Goal: Information Seeking & Learning: Learn about a topic

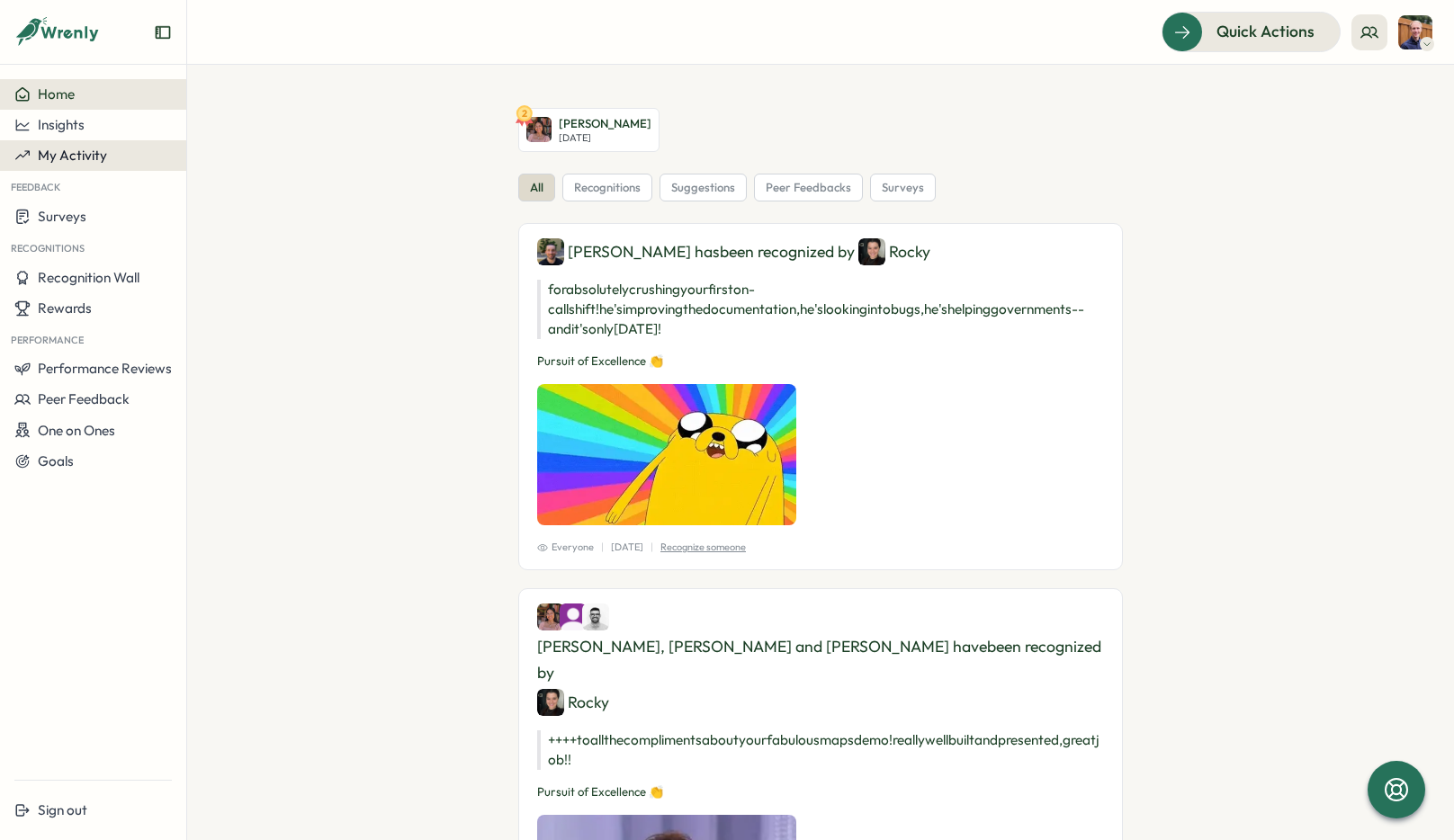
click at [106, 159] on div "My Activity" at bounding box center [93, 156] width 158 height 16
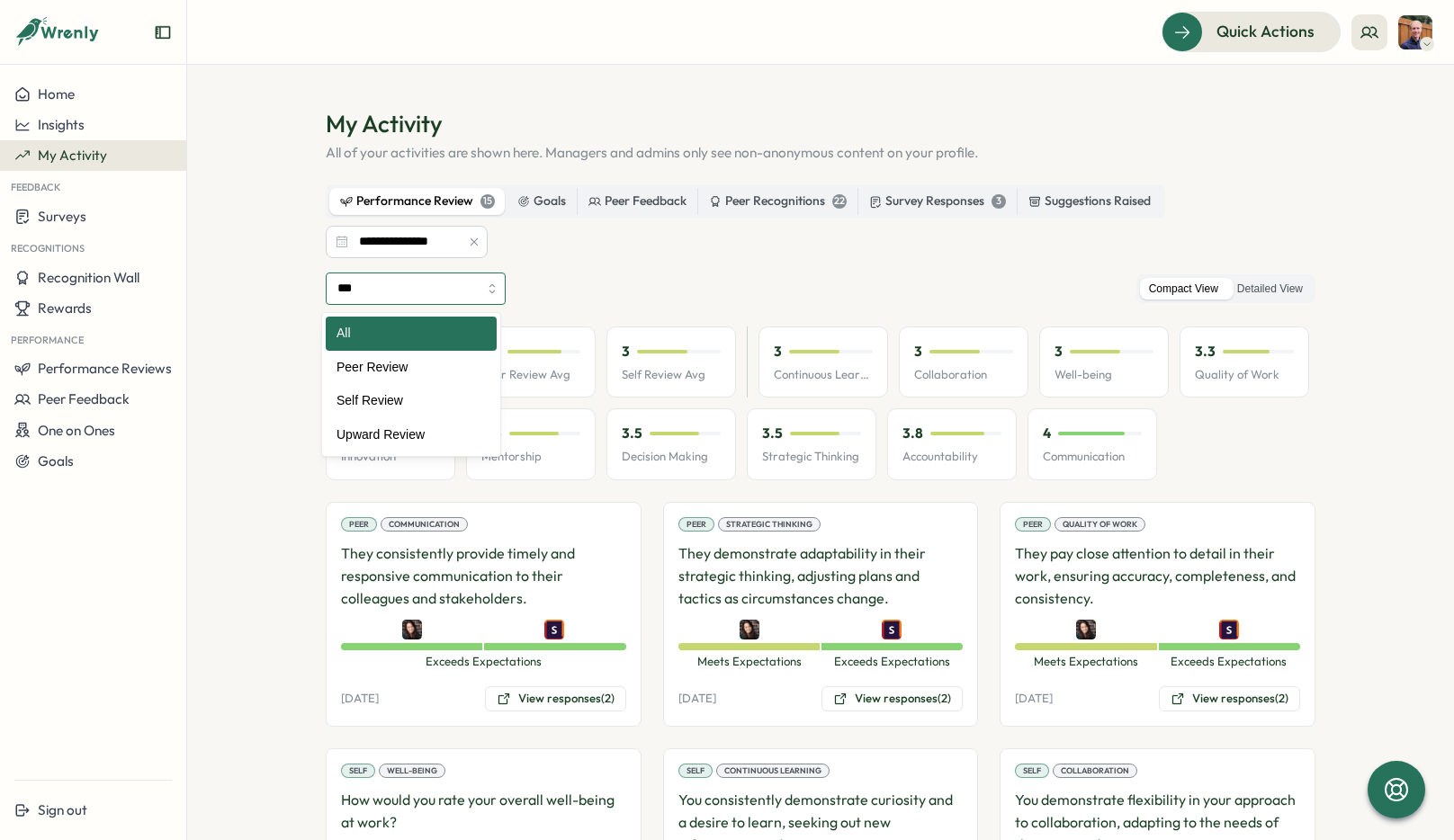
click at [482, 283] on input "***" at bounding box center [415, 289] width 180 height 33
type input "**********"
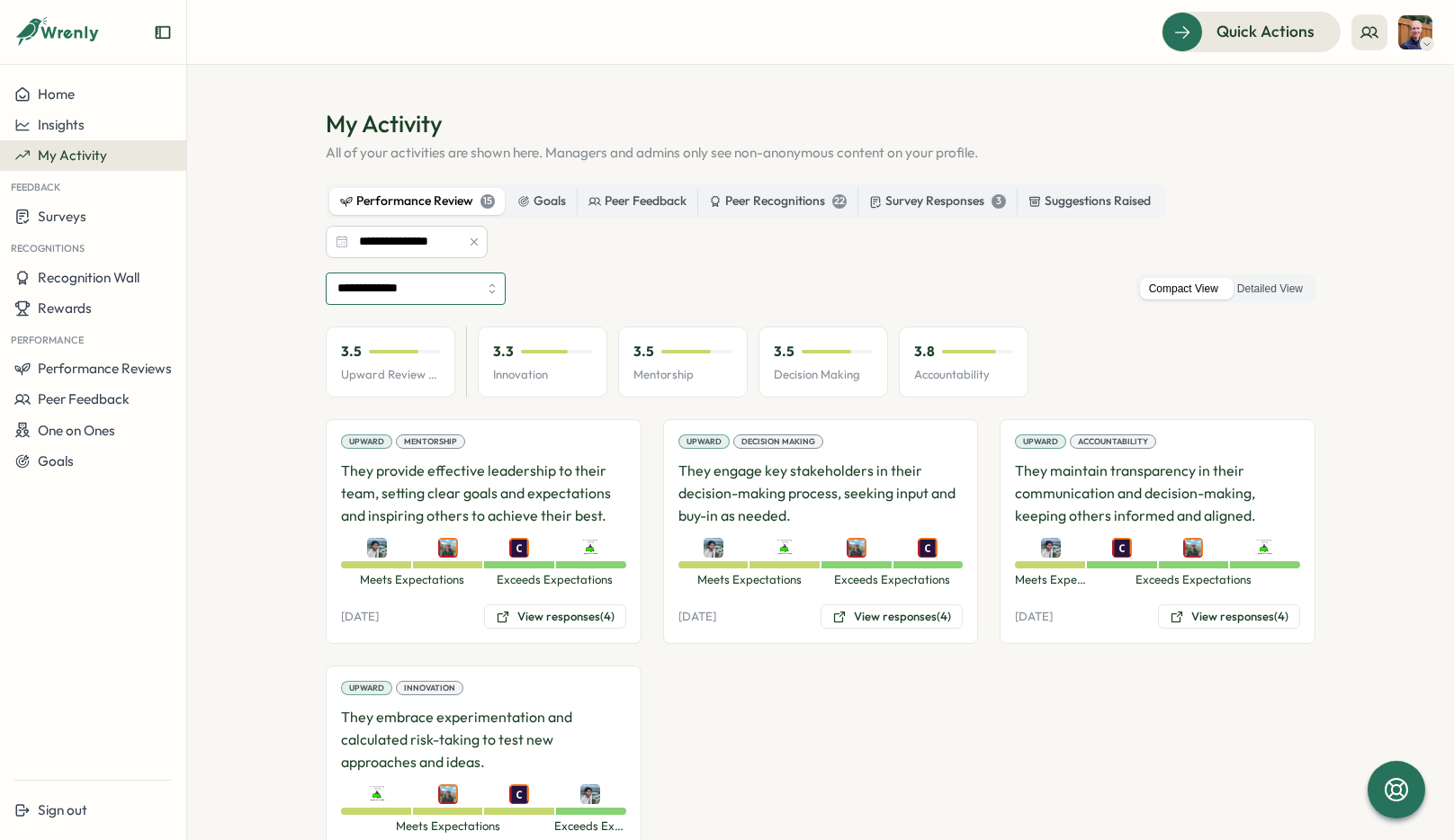
scroll to position [93, 0]
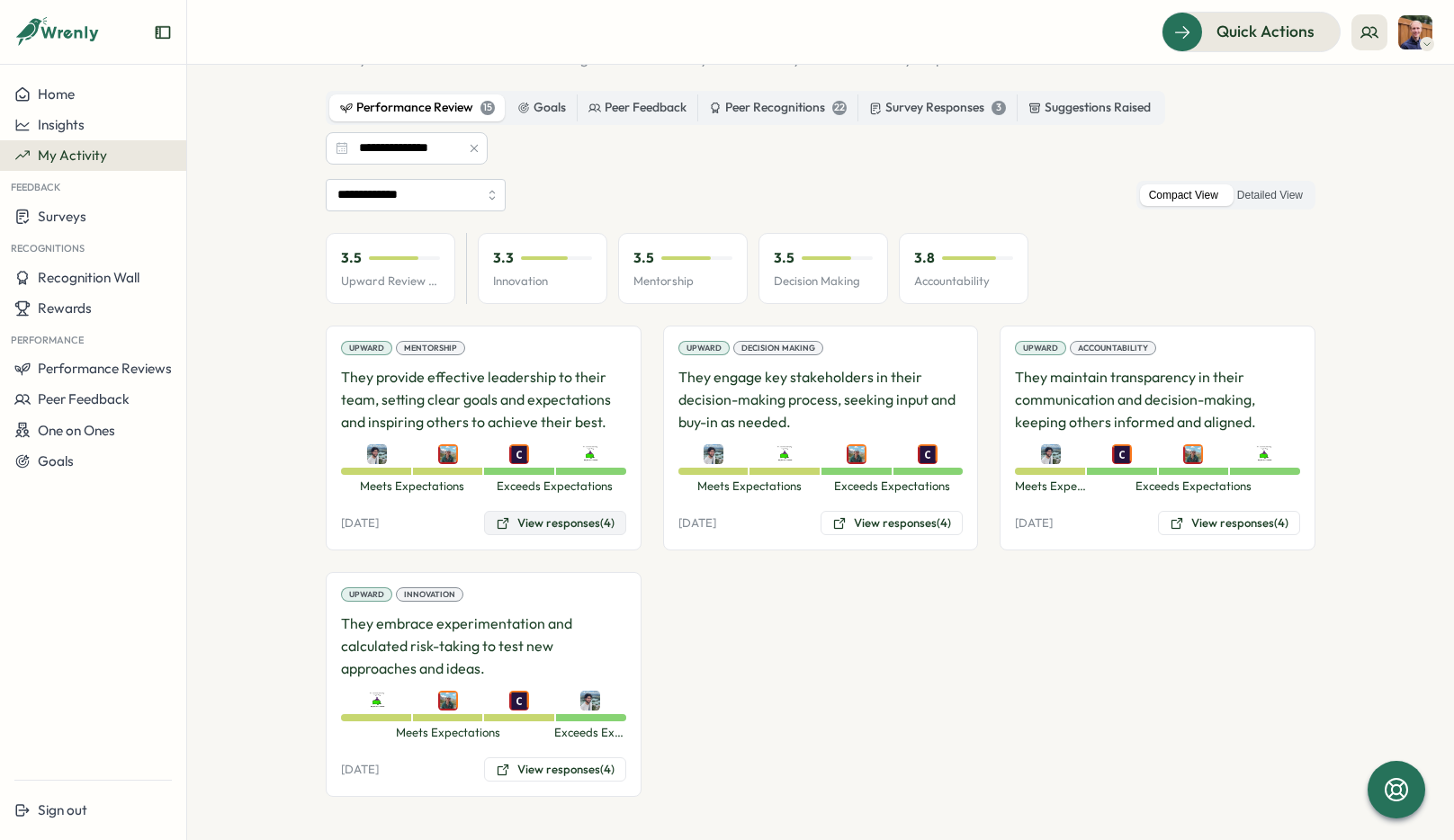
click at [548, 518] on button "View responses (4)" at bounding box center [555, 524] width 142 height 25
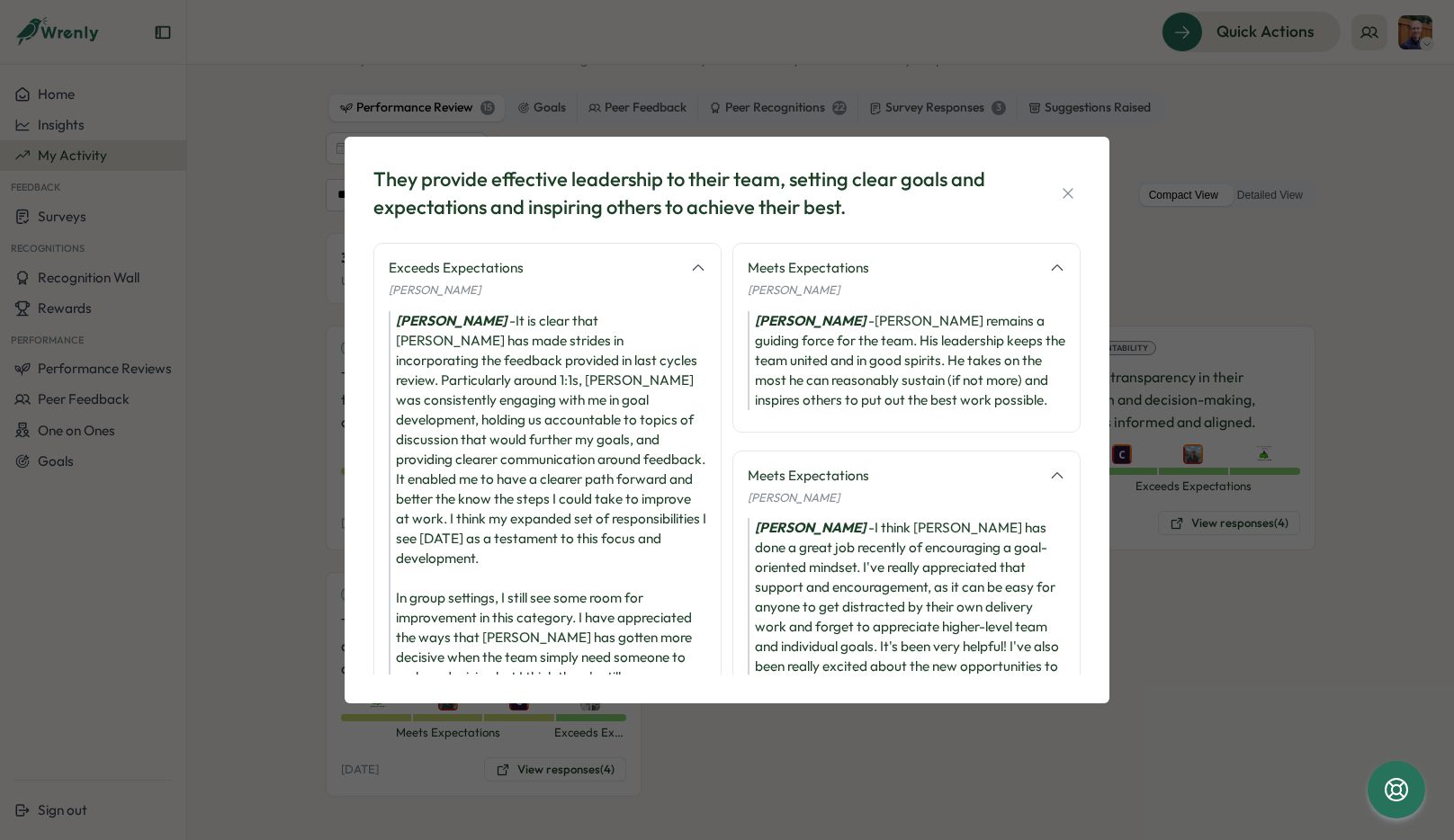
click at [554, 482] on div "[PERSON_NAME] - It is clear that [PERSON_NAME] has made strides in incorporatin…" at bounding box center [548, 558] width 317 height 495
click at [437, 295] on span "[PERSON_NAME]" at bounding box center [434, 290] width 92 height 14
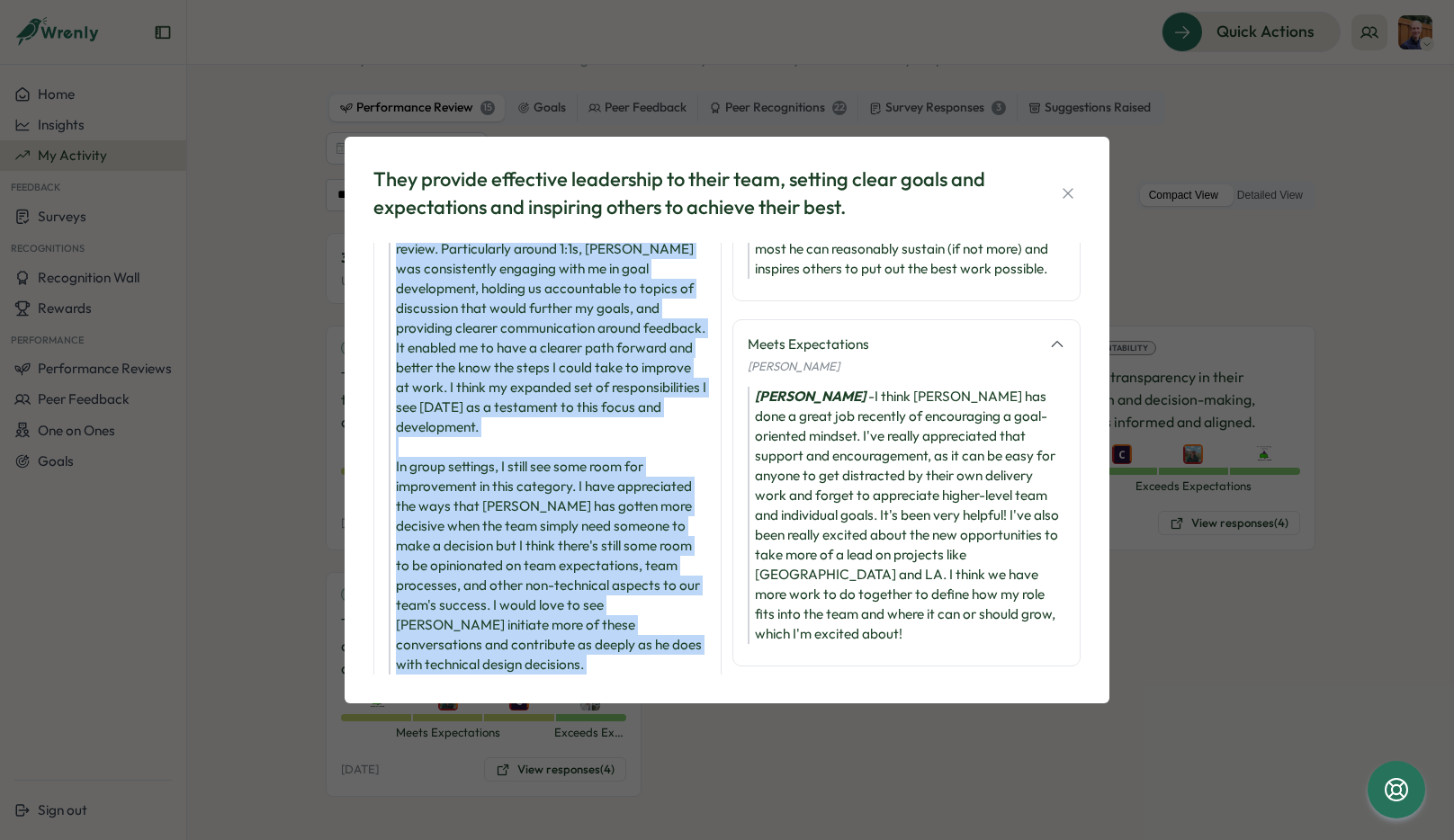
scroll to position [320, 0]
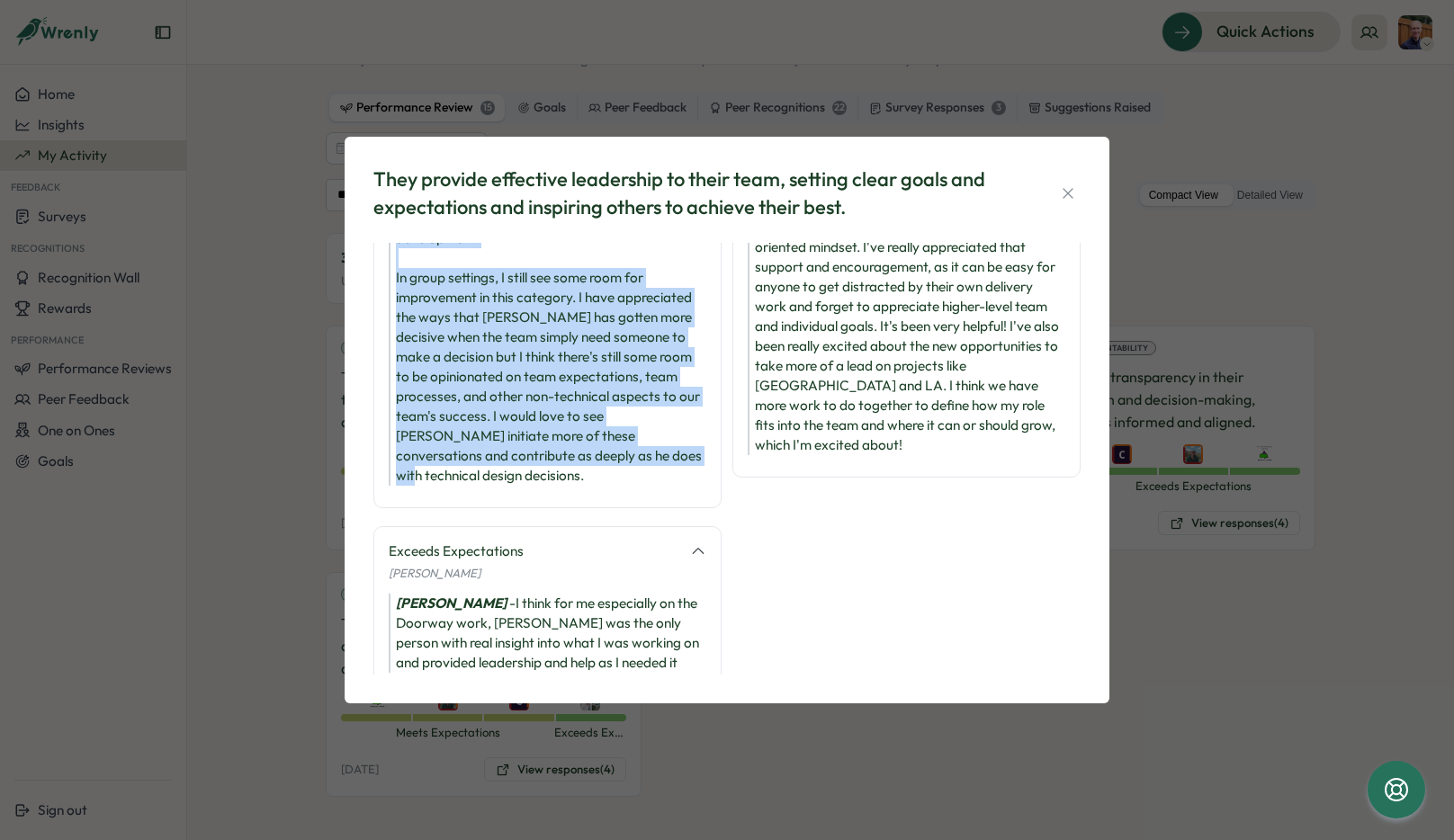
drag, startPoint x: 399, startPoint y: 318, endPoint x: 712, endPoint y: 449, distance: 339.3
click at [712, 449] on div "Exceeds Expectations [PERSON_NAME] [PERSON_NAME] -" at bounding box center [548, 216] width 348 height 585
copy div "[PERSON_NAME] - It is clear that [PERSON_NAME] has made strides in incorporatin…"
click at [916, 209] on div "They provide effective leadership to their team, setting clear goals and expect…" at bounding box center [693, 194] width 639 height 56
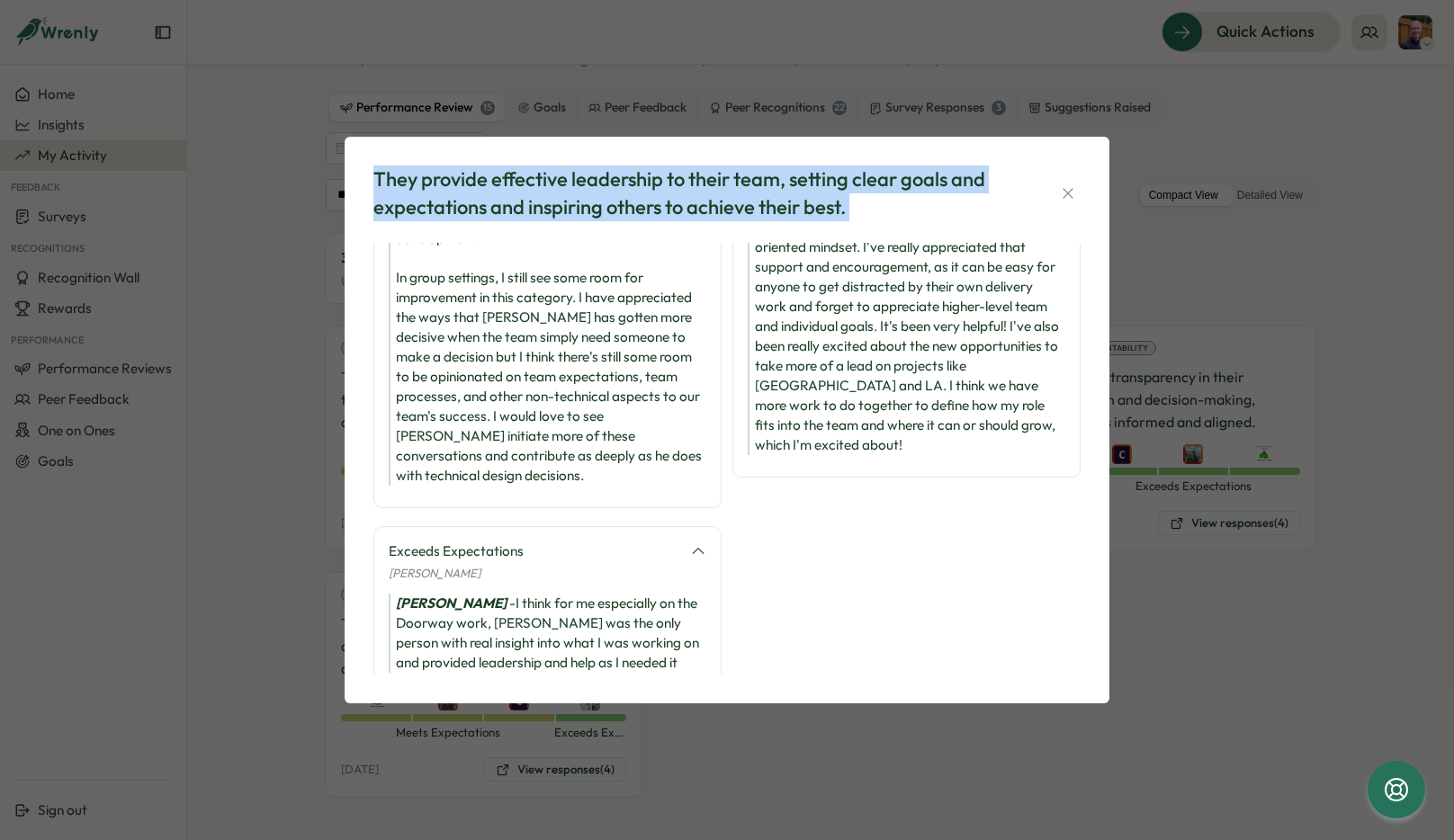
drag, startPoint x: 875, startPoint y: 208, endPoint x: 345, endPoint y: 130, distance: 535.7
click at [344, 130] on div "They provide effective leadership to their team, setting clear goals and expect…" at bounding box center [727, 420] width 1454 height 840
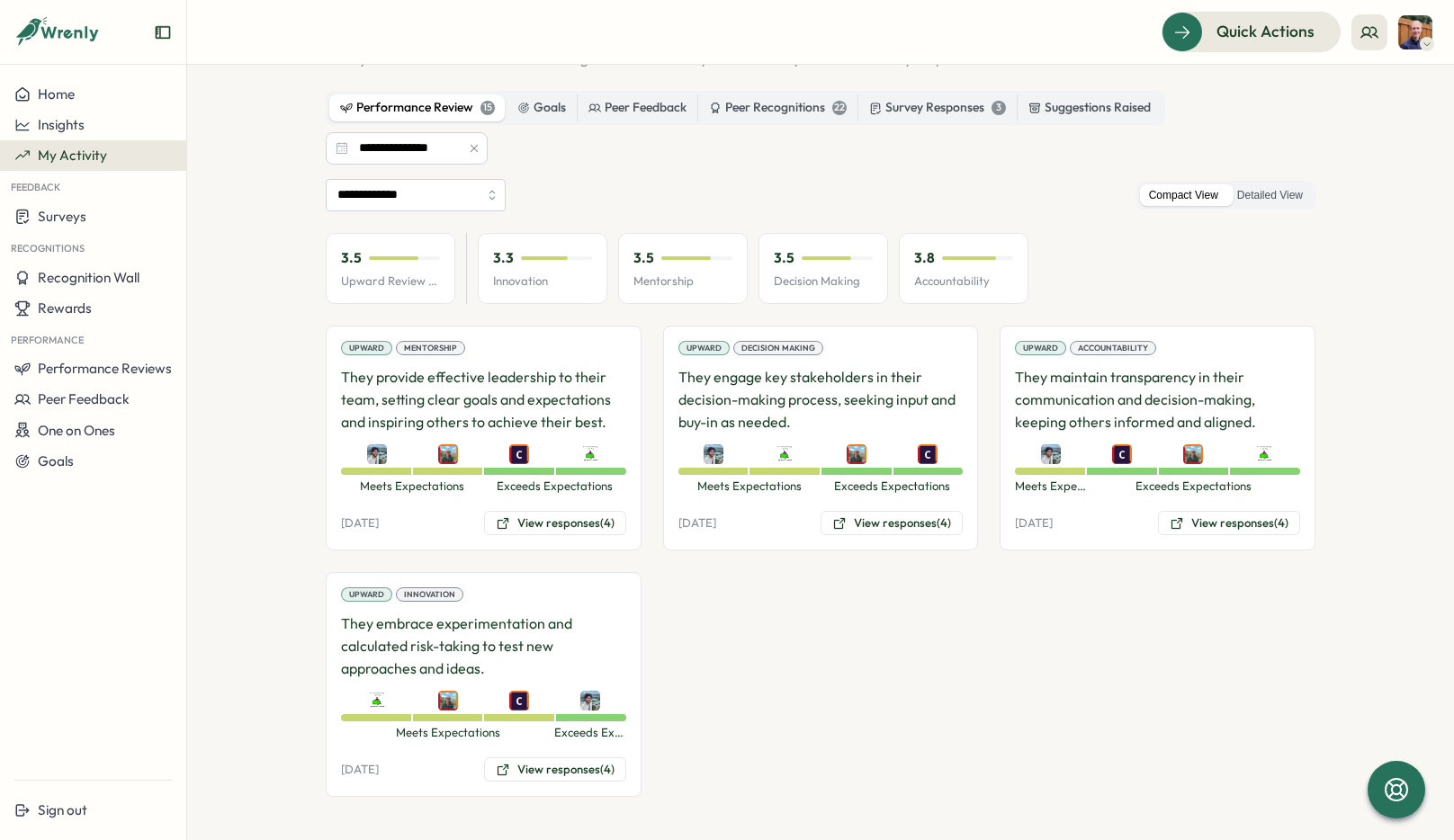
copy div "They provide effective leadership to their team, setting clear goals and expect…"
click at [502, 515] on button "View responses (4)" at bounding box center [555, 524] width 142 height 25
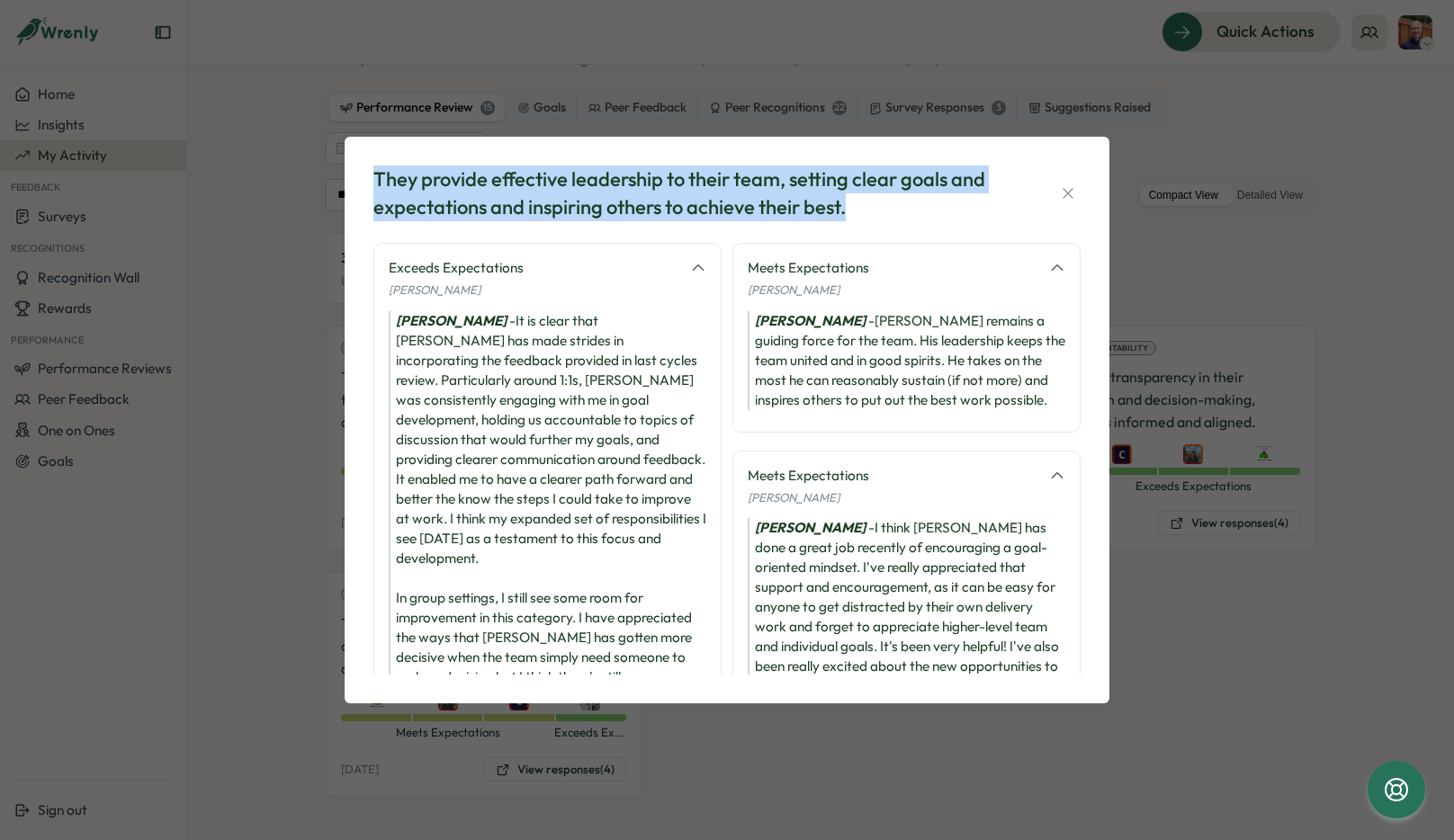
drag, startPoint x: 886, startPoint y: 217, endPoint x: 377, endPoint y: 174, distance: 510.8
click at [377, 174] on div "They provide effective leadership to their team, setting clear goals and expect…" at bounding box center [693, 194] width 639 height 56
copy div "They provide effective leadership to their team, setting clear goals and expect…"
click at [1071, 184] on icon "button" at bounding box center [1068, 193] width 18 height 18
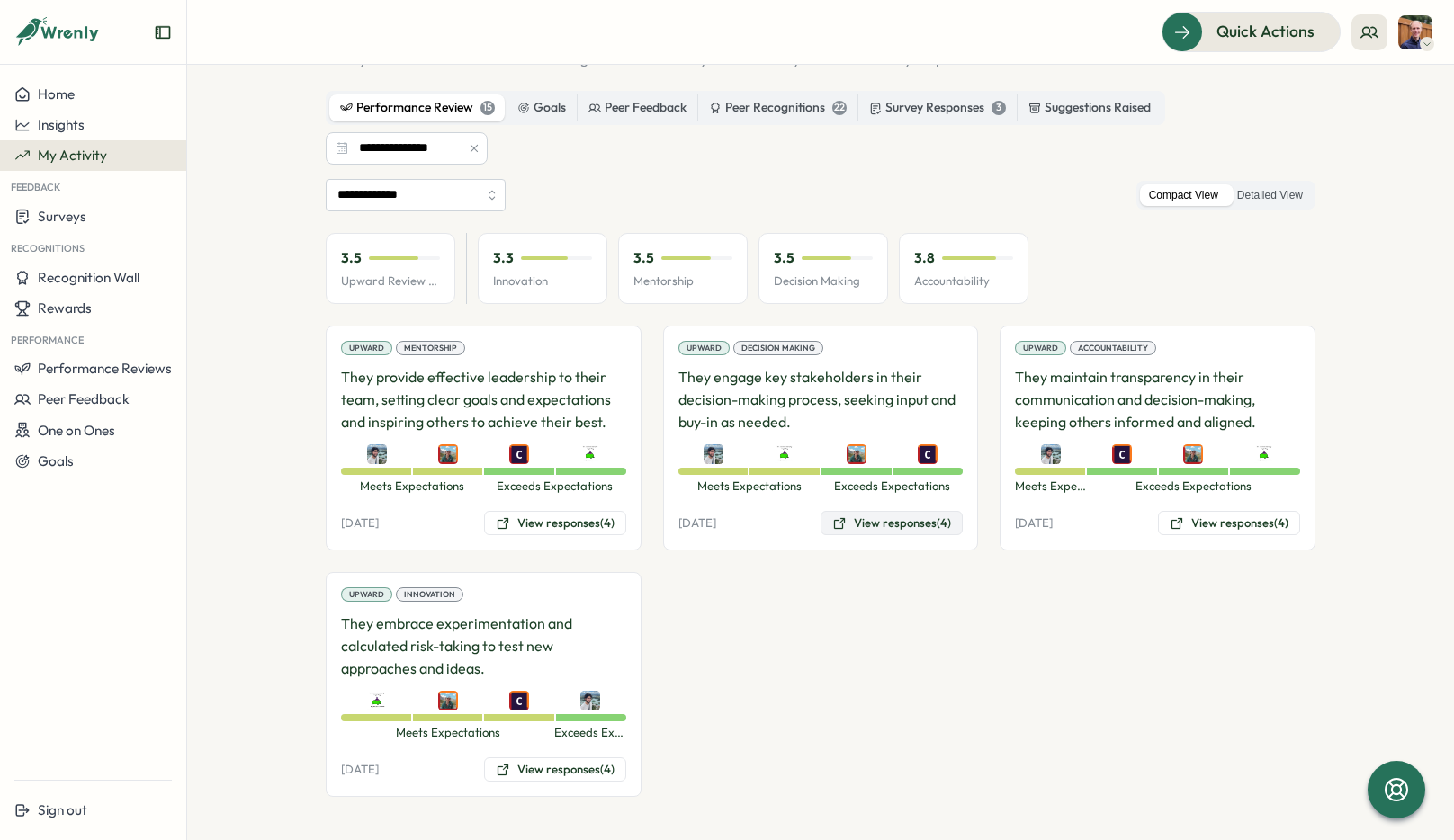
click at [842, 518] on button "View responses (4)" at bounding box center [891, 524] width 142 height 25
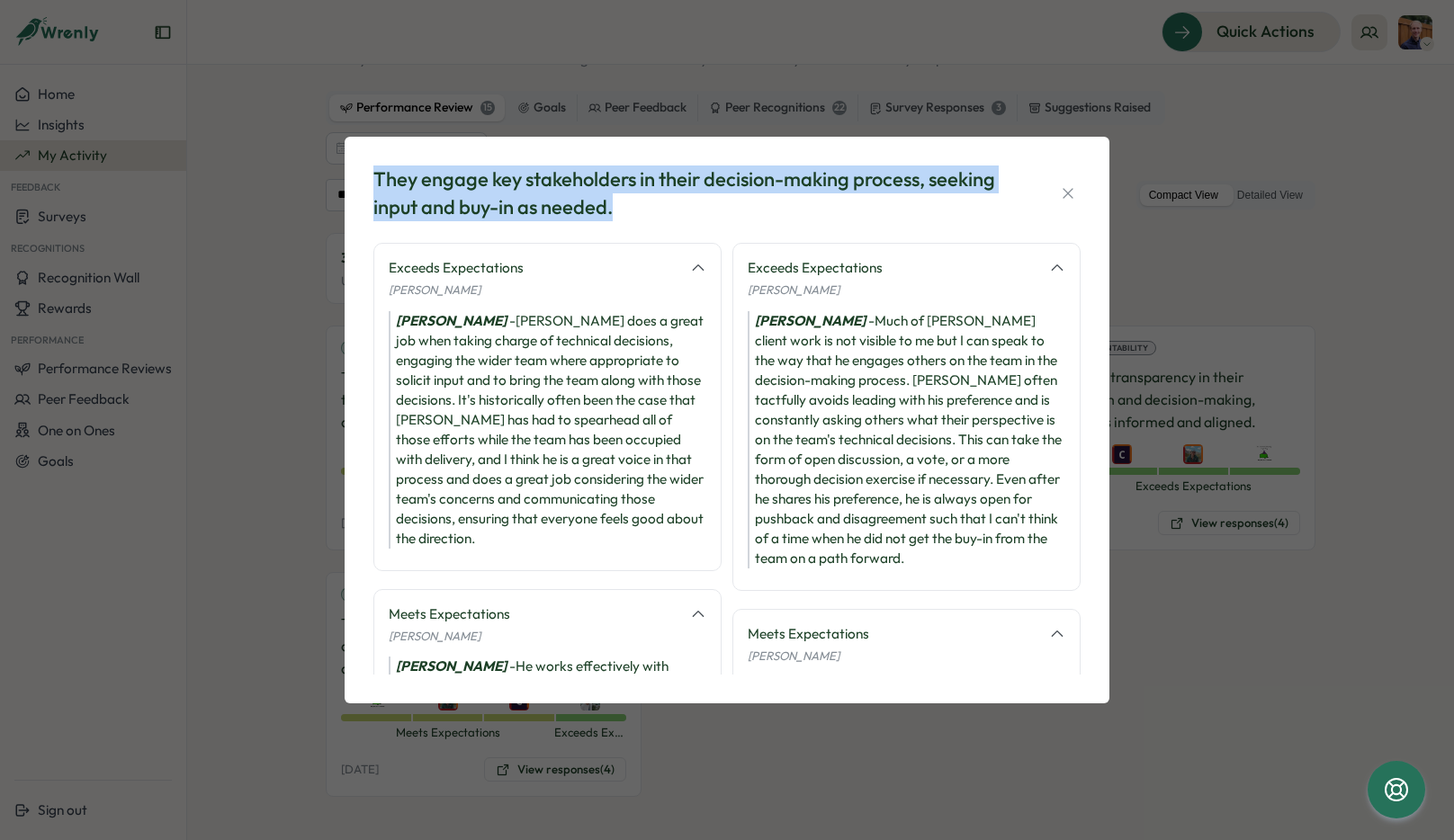
drag, startPoint x: 636, startPoint y: 213, endPoint x: 367, endPoint y: 176, distance: 271.5
click at [367, 176] on div "They engage key stakeholders in their decision-making process, seeking input an…" at bounding box center [727, 420] width 722 height 524
copy div "They engage key stakeholders in their decision-making process, seeking input an…"
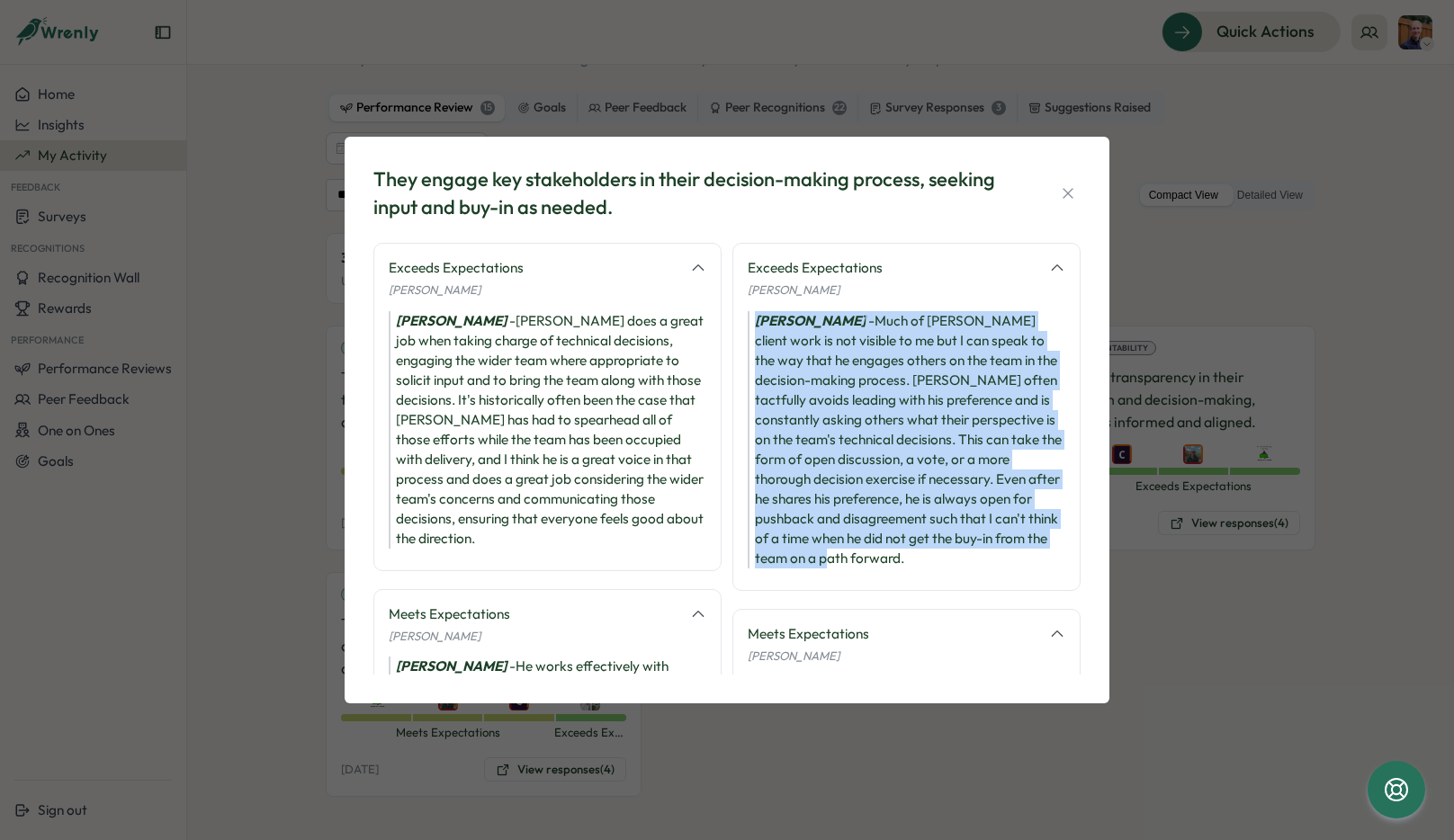
drag, startPoint x: 914, startPoint y: 562, endPoint x: 745, endPoint y: 323, distance: 292.7
click at [748, 323] on div "[PERSON_NAME] - Much of [PERSON_NAME] client work is not visible to me but I ca…" at bounding box center [906, 439] width 317 height 257
copy div "[PERSON_NAME] - Much of [PERSON_NAME] client work is not visible to me but I ca…"
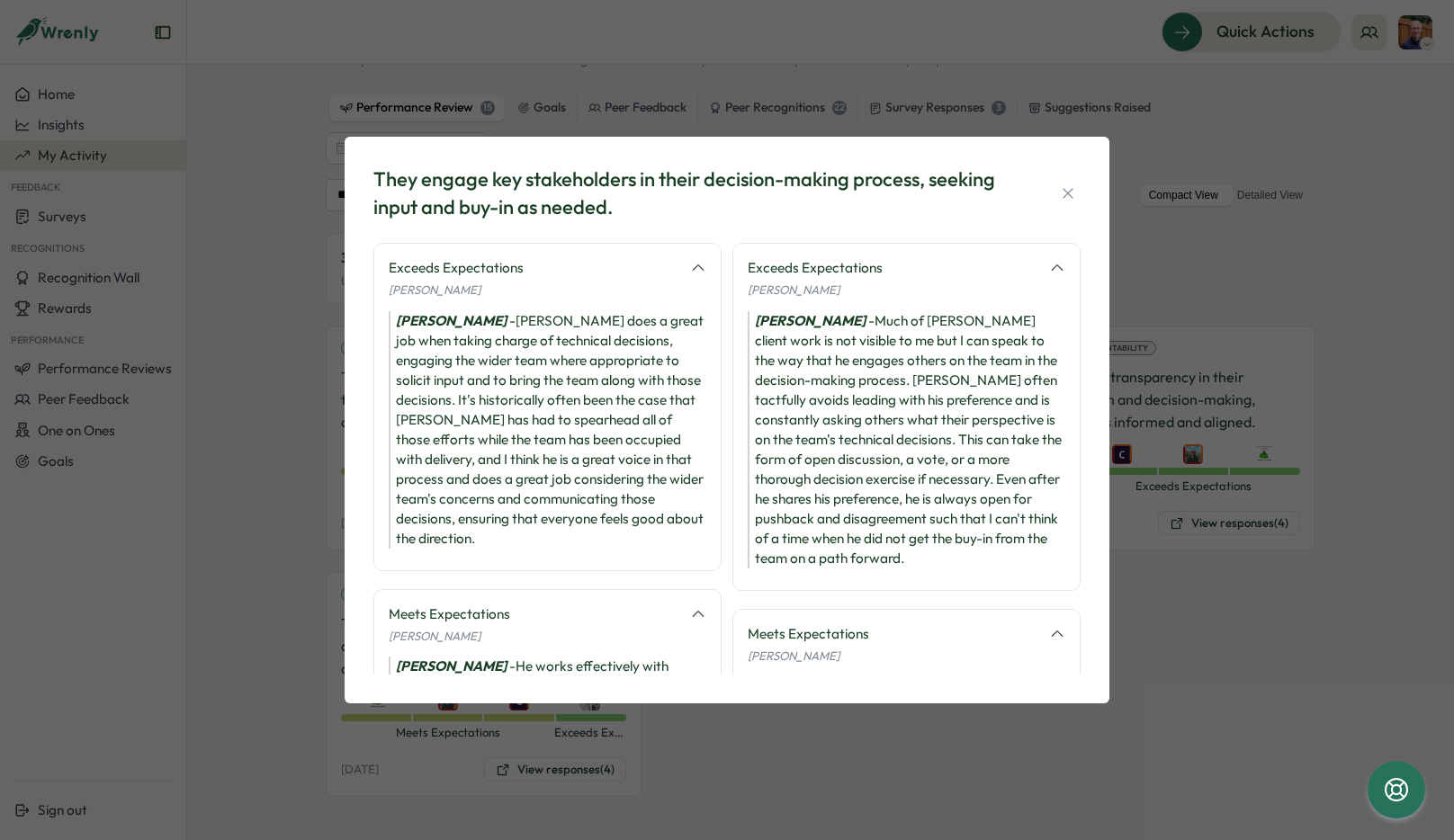
click at [1253, 121] on div "They engage key stakeholders in their decision-making process, seeking input an…" at bounding box center [727, 420] width 1454 height 840
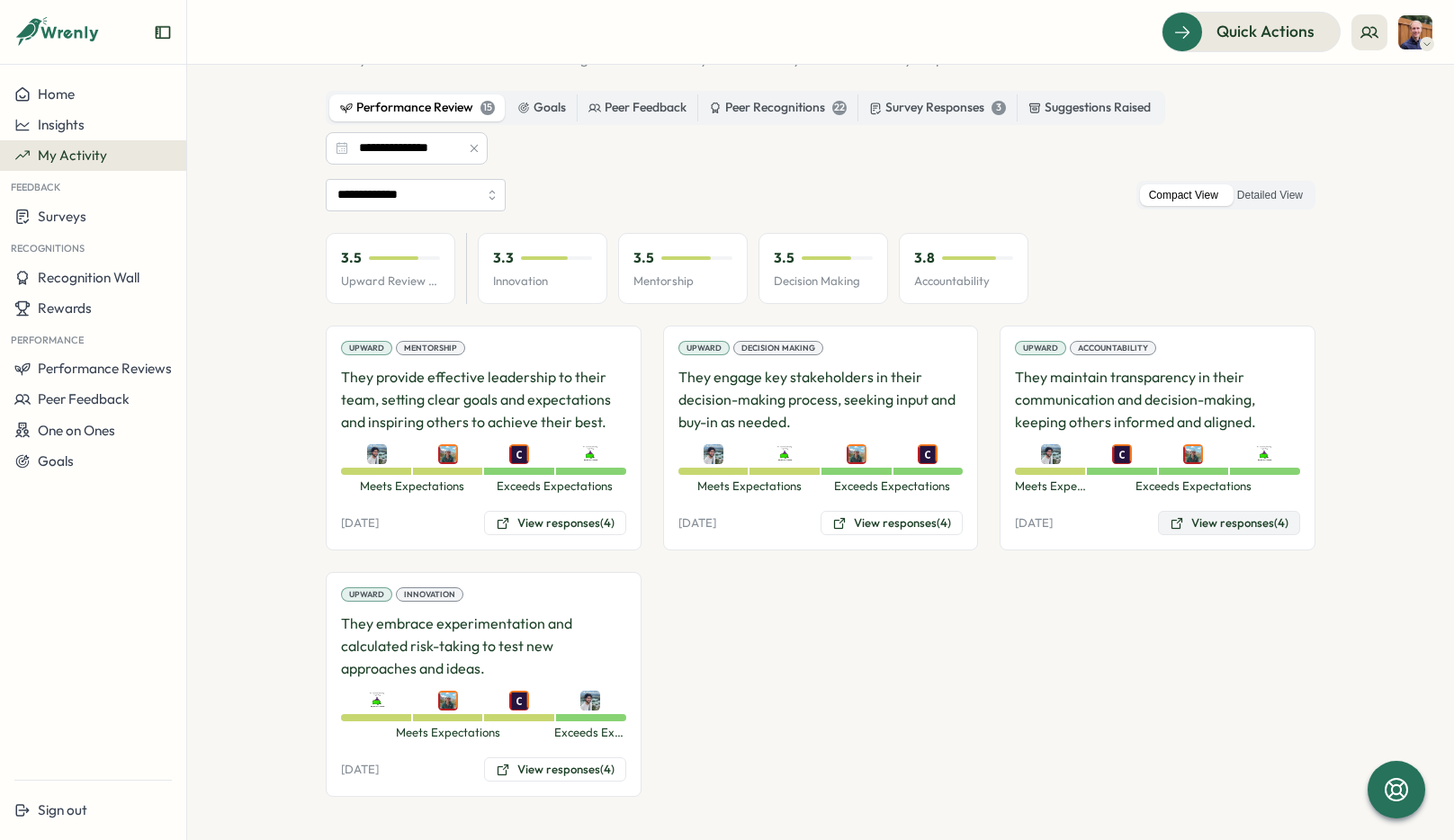
click at [1236, 514] on button "View responses (4)" at bounding box center [1228, 524] width 142 height 25
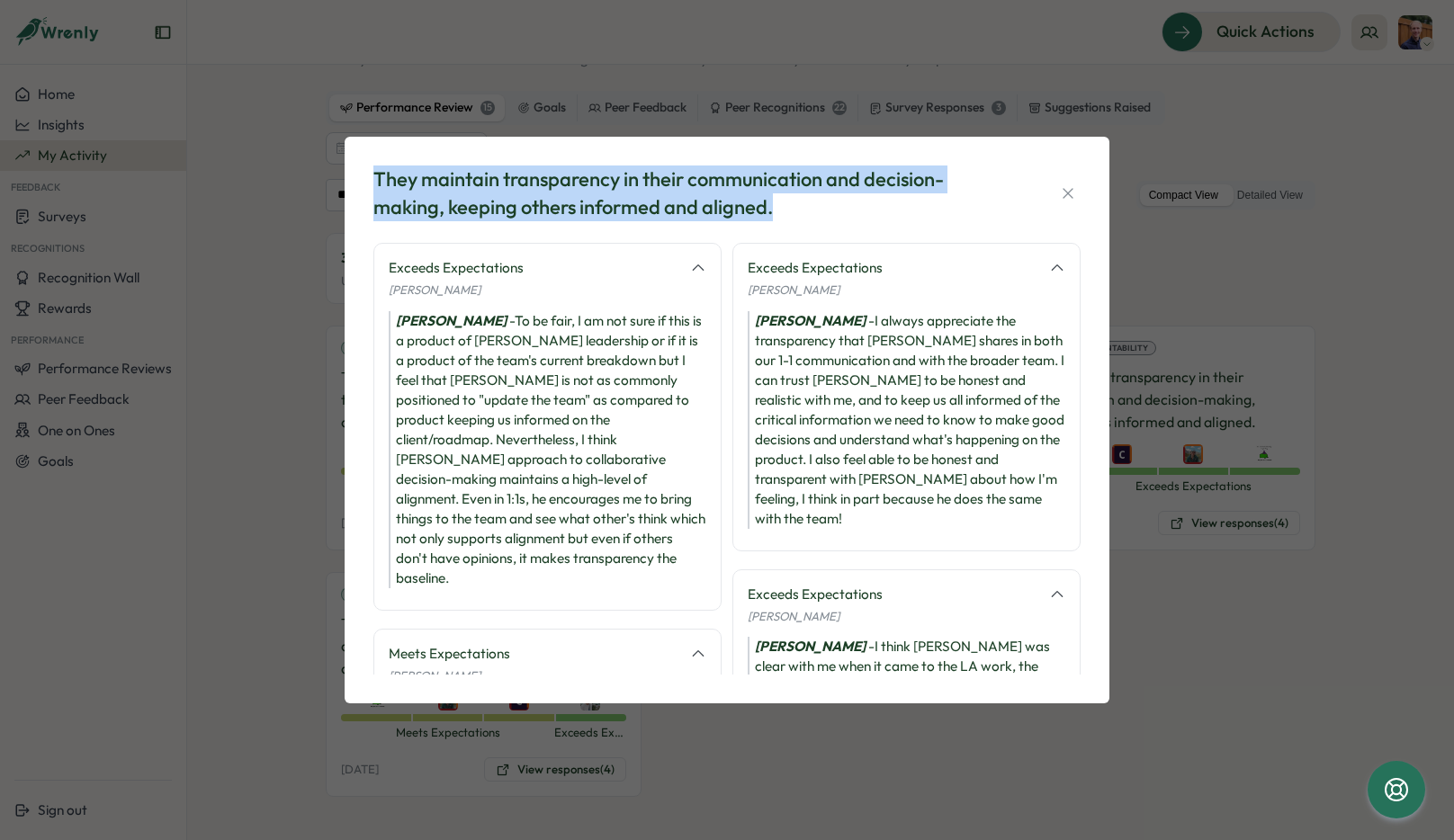
drag, startPoint x: 803, startPoint y: 218, endPoint x: 286, endPoint y: 172, distance: 519.0
click at [285, 172] on div "They maintain transparency in their communication and decision-making, keeping …" at bounding box center [727, 420] width 1454 height 840
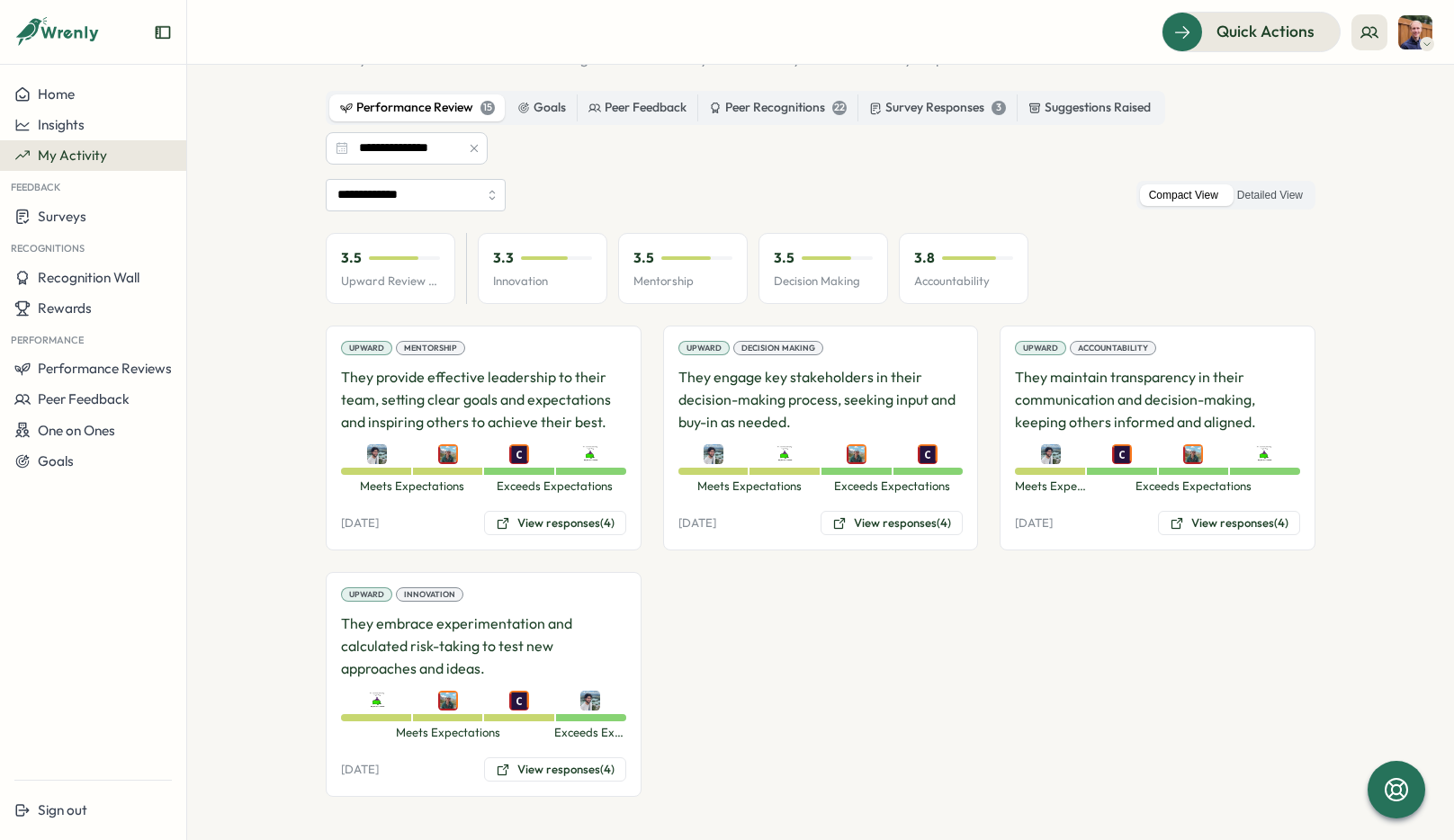
copy div "They maintain transparency in their communication and decision-making, keeping …"
click at [1197, 515] on button "View responses (4)" at bounding box center [1228, 524] width 142 height 25
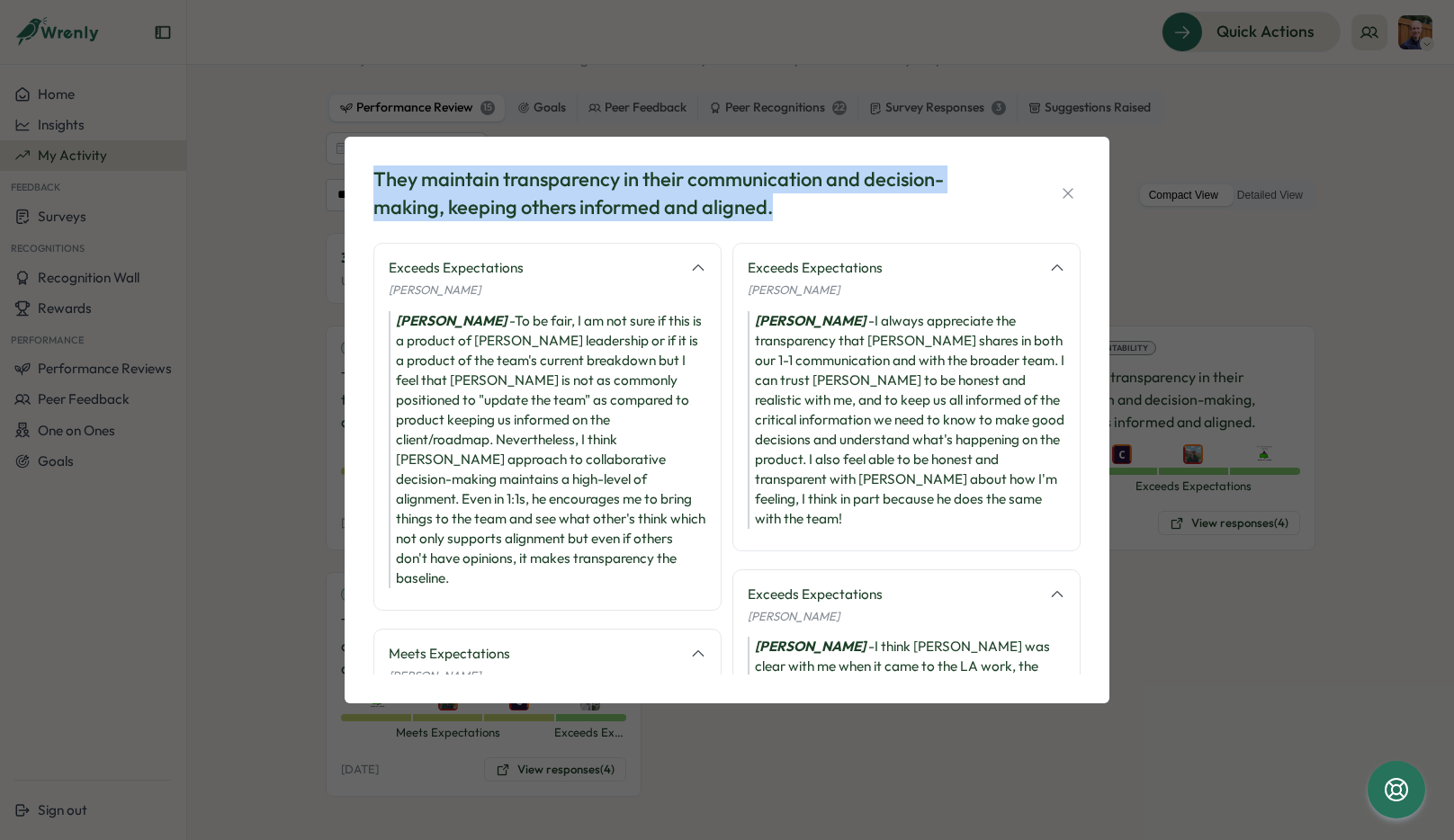
drag, startPoint x: 801, startPoint y: 211, endPoint x: 298, endPoint y: 159, distance: 505.7
click at [298, 159] on div "They maintain transparency in their communication and decision-making, keeping …" at bounding box center [727, 420] width 1454 height 840
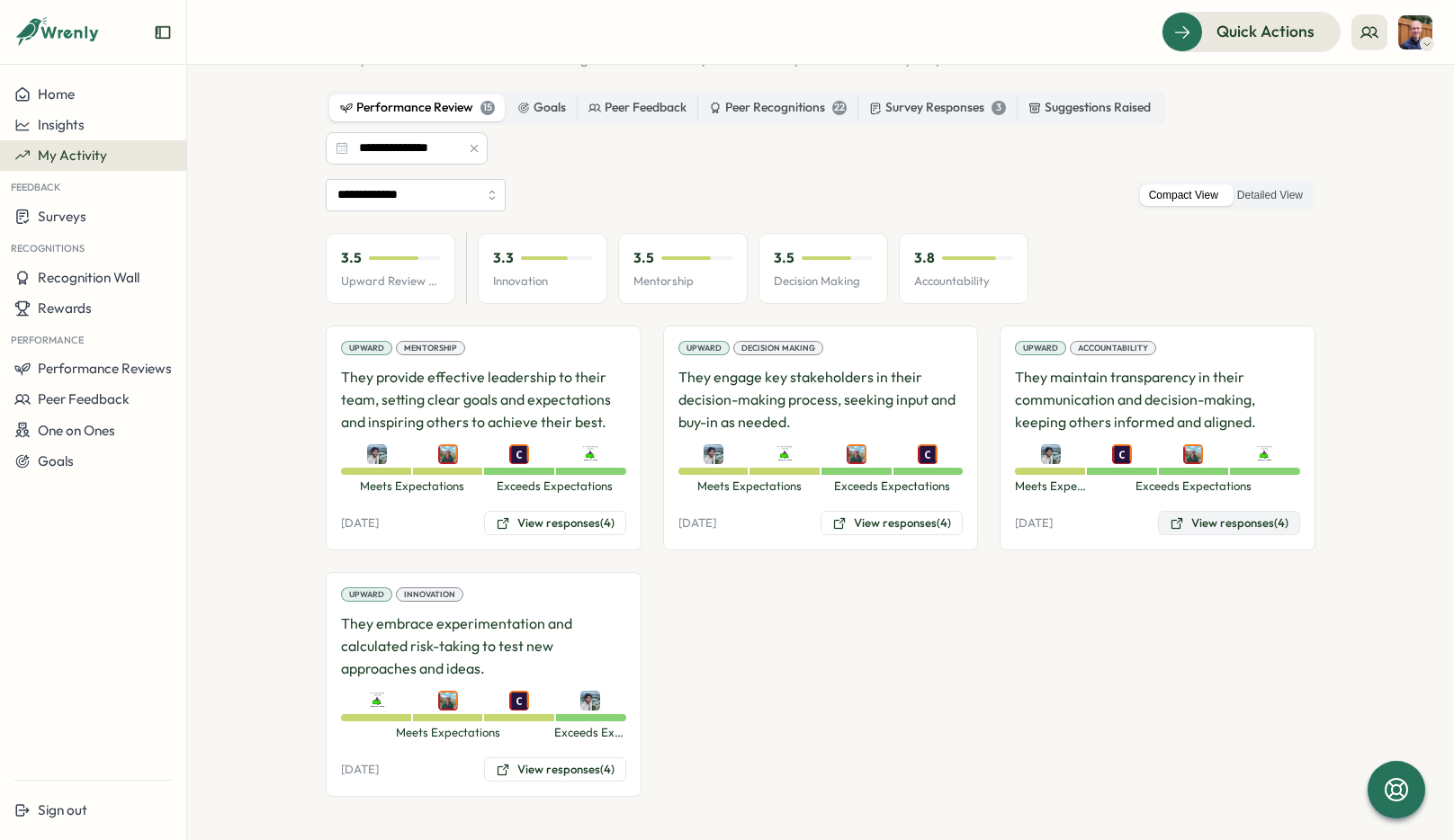
click at [1226, 526] on button "View responses (4)" at bounding box center [1228, 524] width 142 height 25
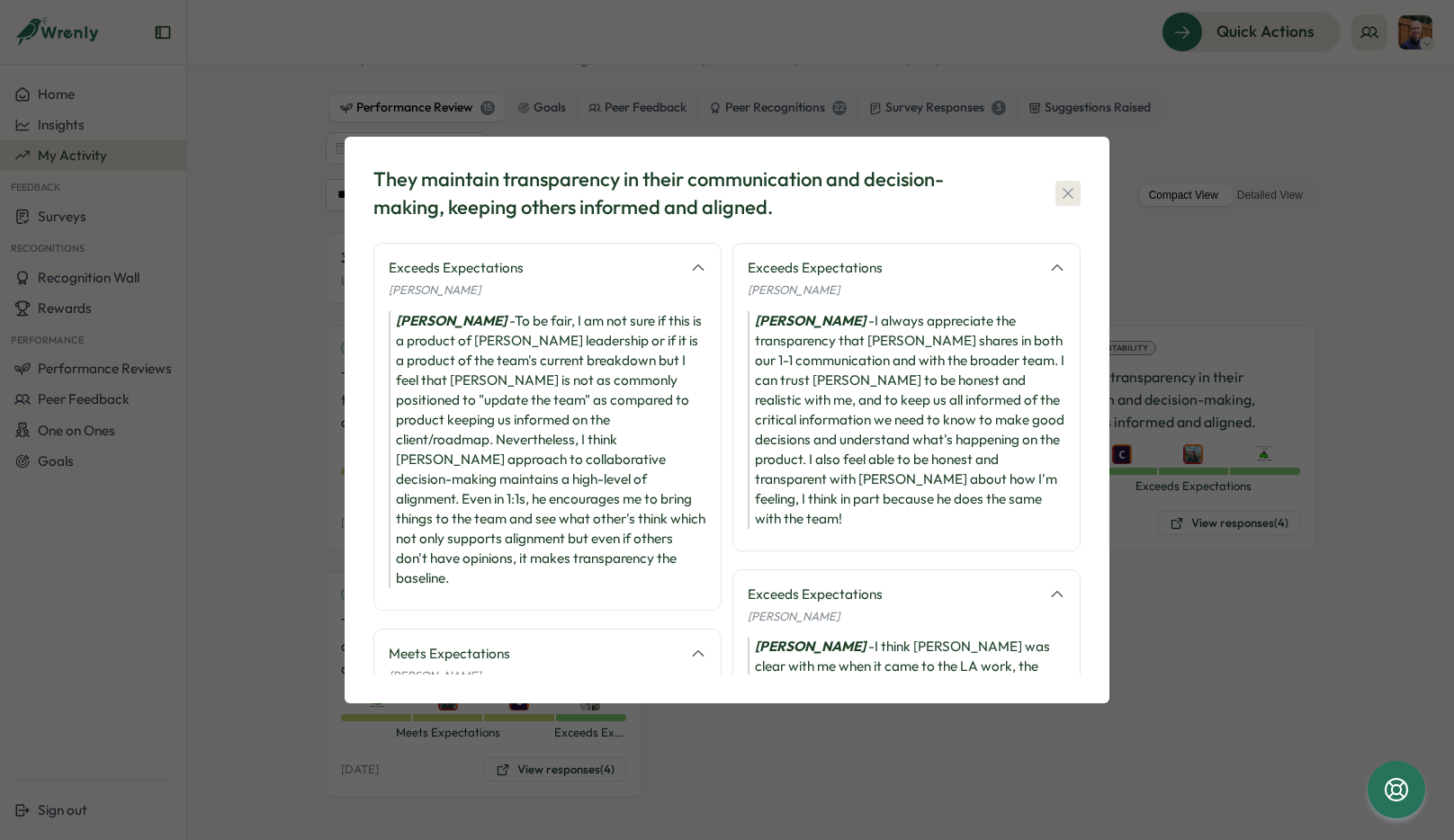
click at [1065, 185] on icon "button" at bounding box center [1068, 193] width 18 height 18
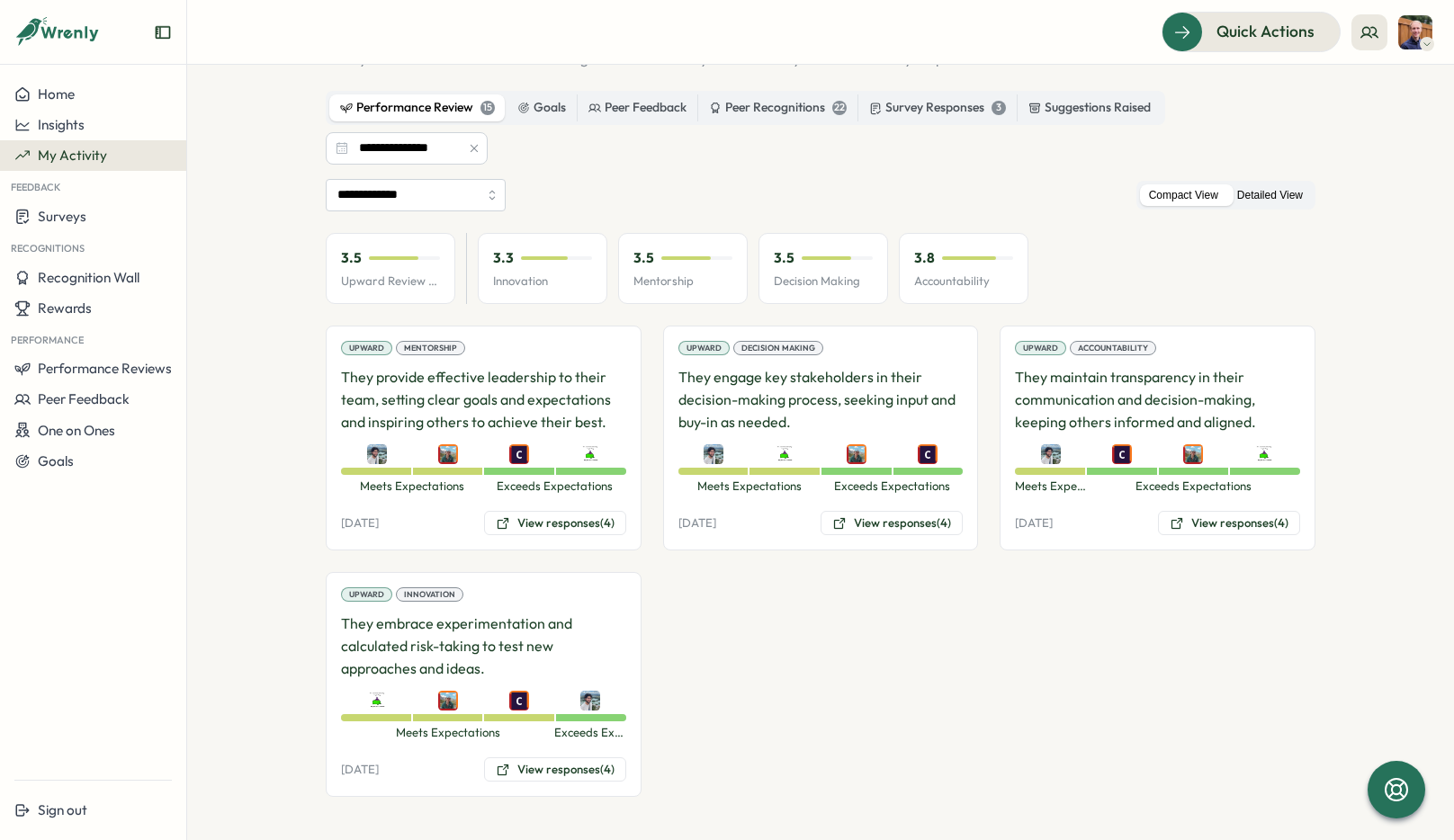
click at [1262, 193] on label "Detailed View" at bounding box center [1270, 195] width 83 height 23
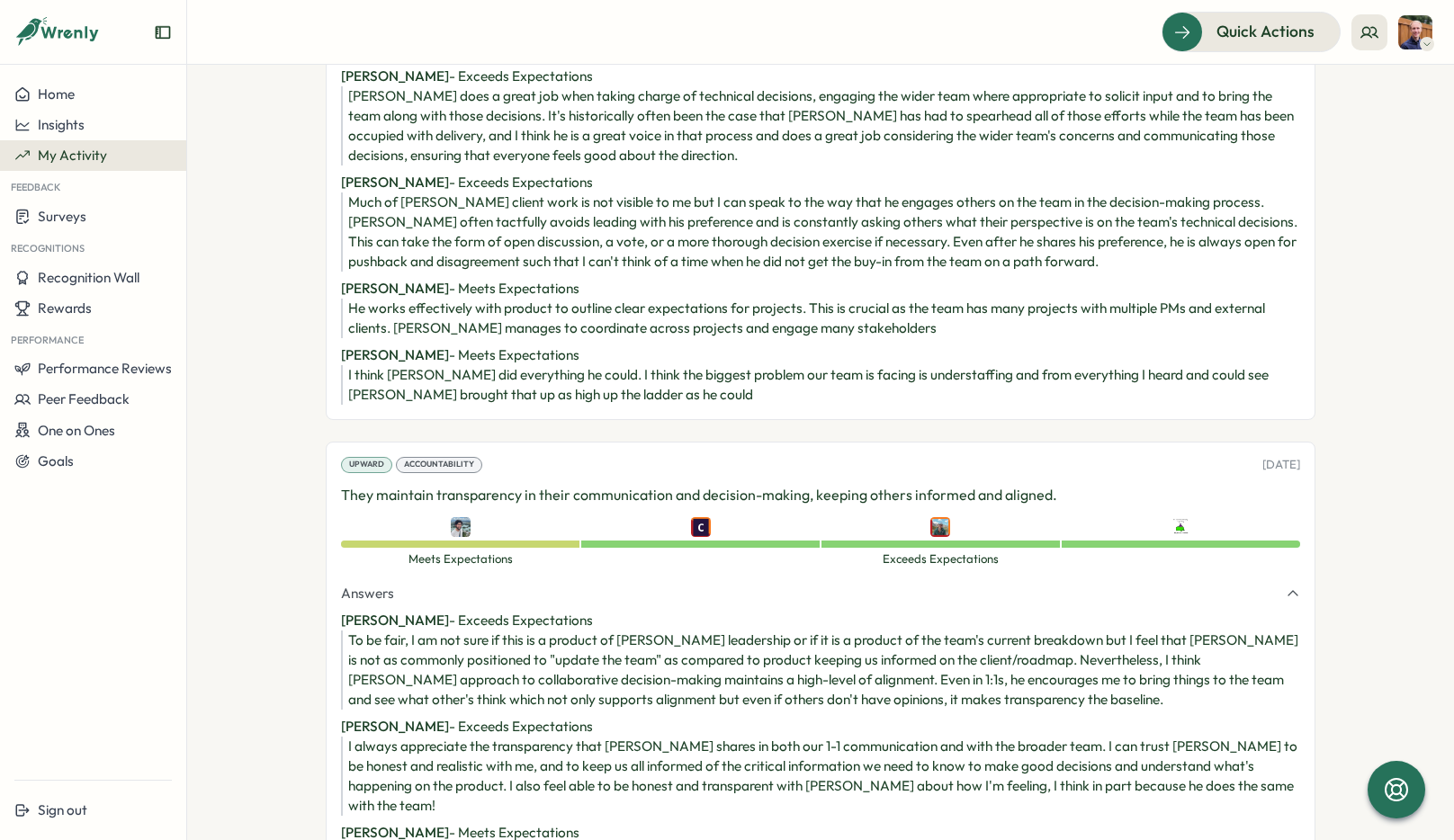
scroll to position [1278, 0]
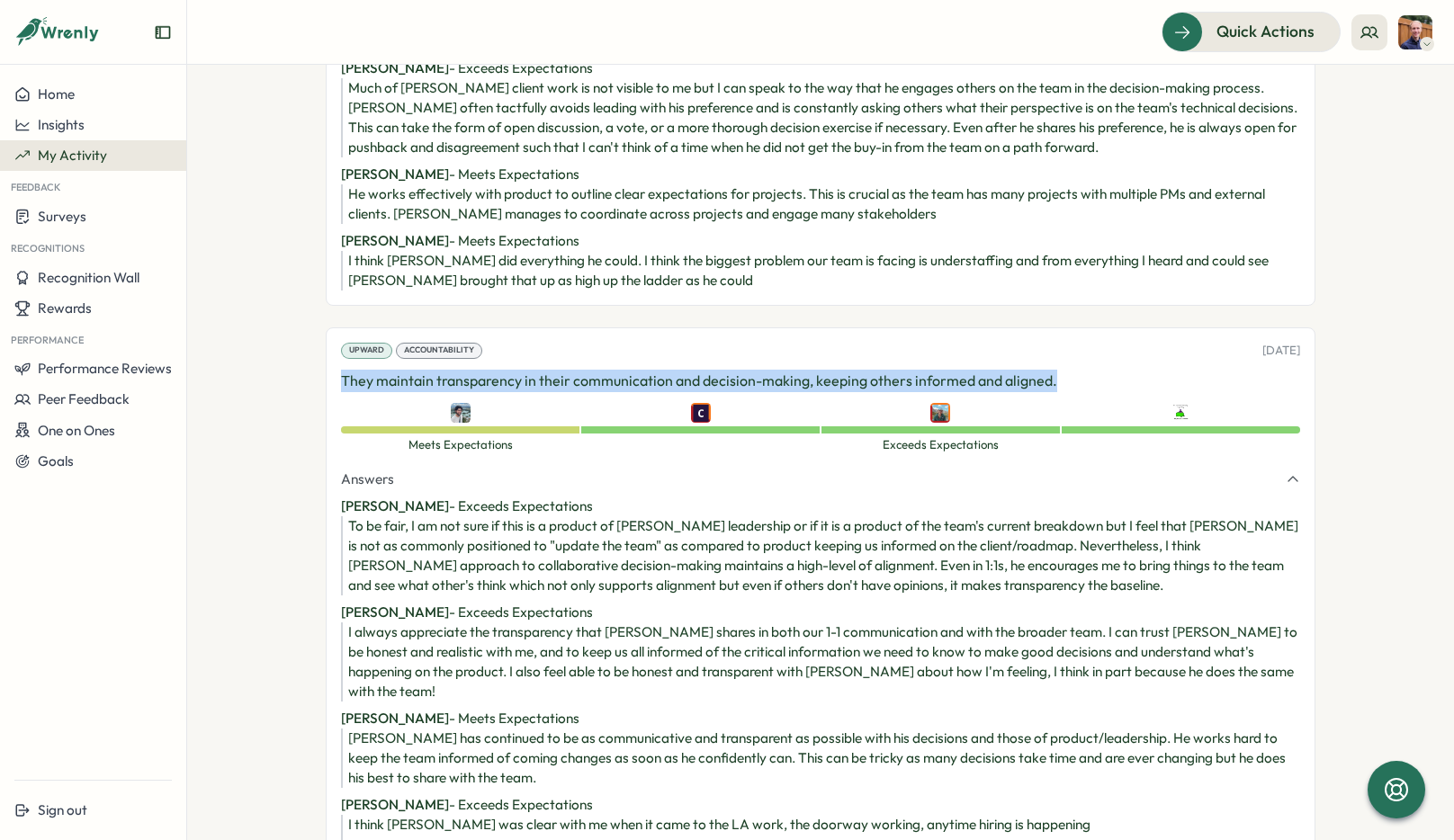
drag, startPoint x: 1056, startPoint y: 384, endPoint x: 329, endPoint y: 365, distance: 727.2
click at [329, 365] on div "Upward Accountability [DATE] They maintain transparency in their communication …" at bounding box center [820, 607] width 990 height 561
copy p "They maintain transparency in their communication and decision-making, keeping …"
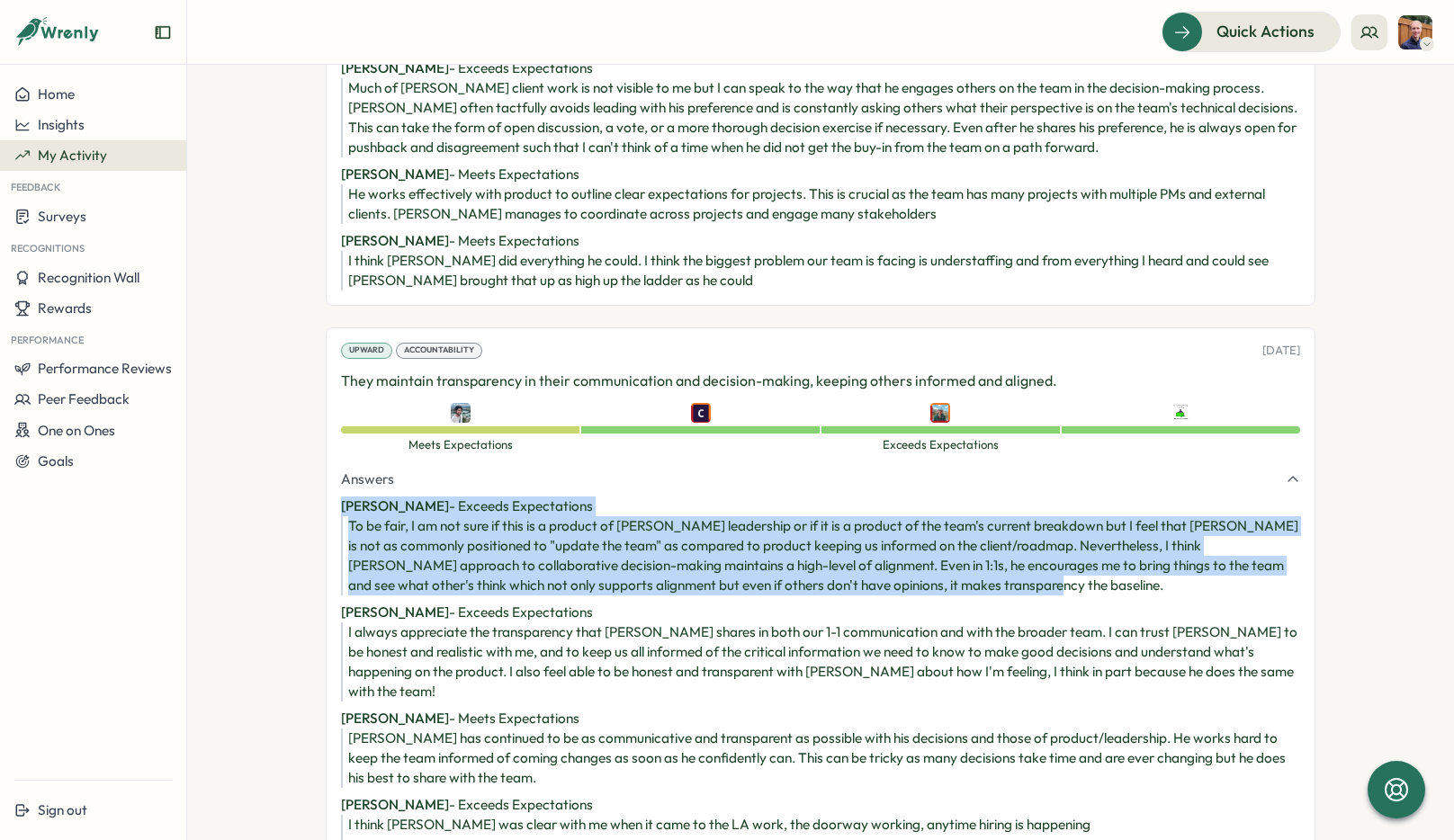
drag, startPoint x: 1080, startPoint y: 583, endPoint x: 297, endPoint y: 503, distance: 787.1
click at [297, 502] on section "**********" at bounding box center [820, 452] width 1267 height 776
copy div "[PERSON_NAME] - Exceeds Expectations To be fair, I am not sure if this is a pro…"
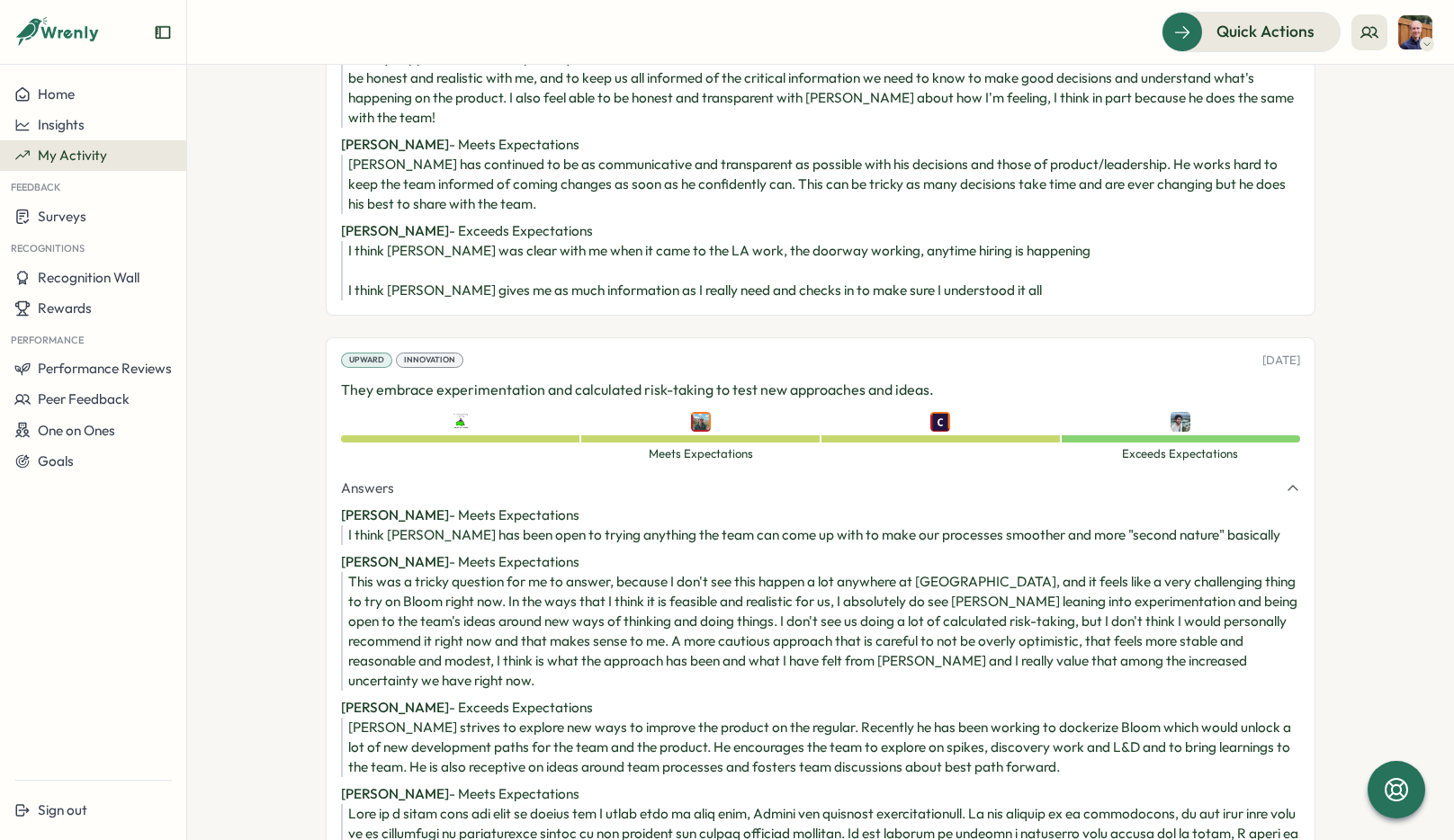
scroll to position [2013, 0]
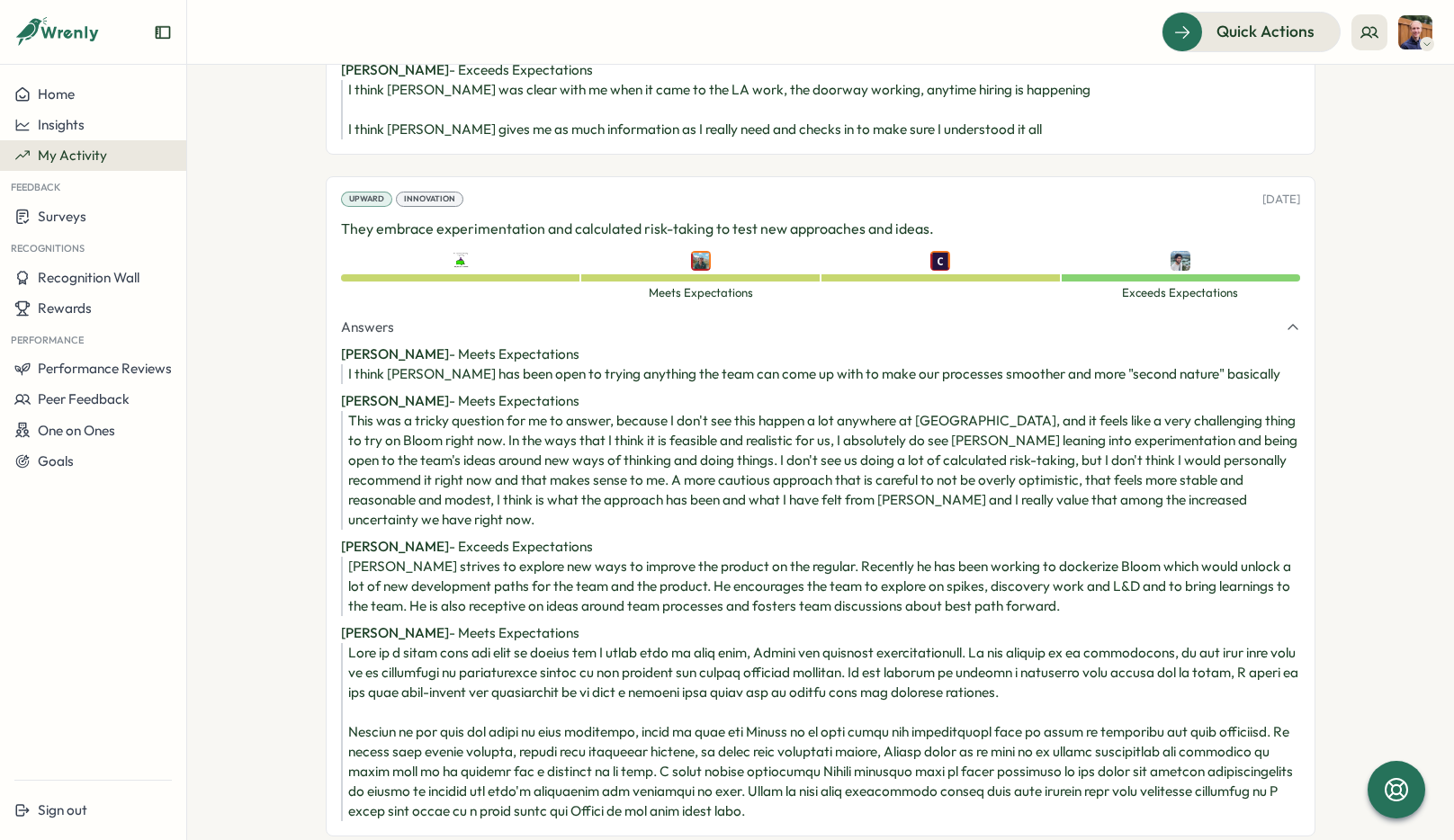
click at [964, 194] on div "Upward Innovation [DATE] They embrace experimentation and calculated risk-takin…" at bounding box center [820, 507] width 990 height 661
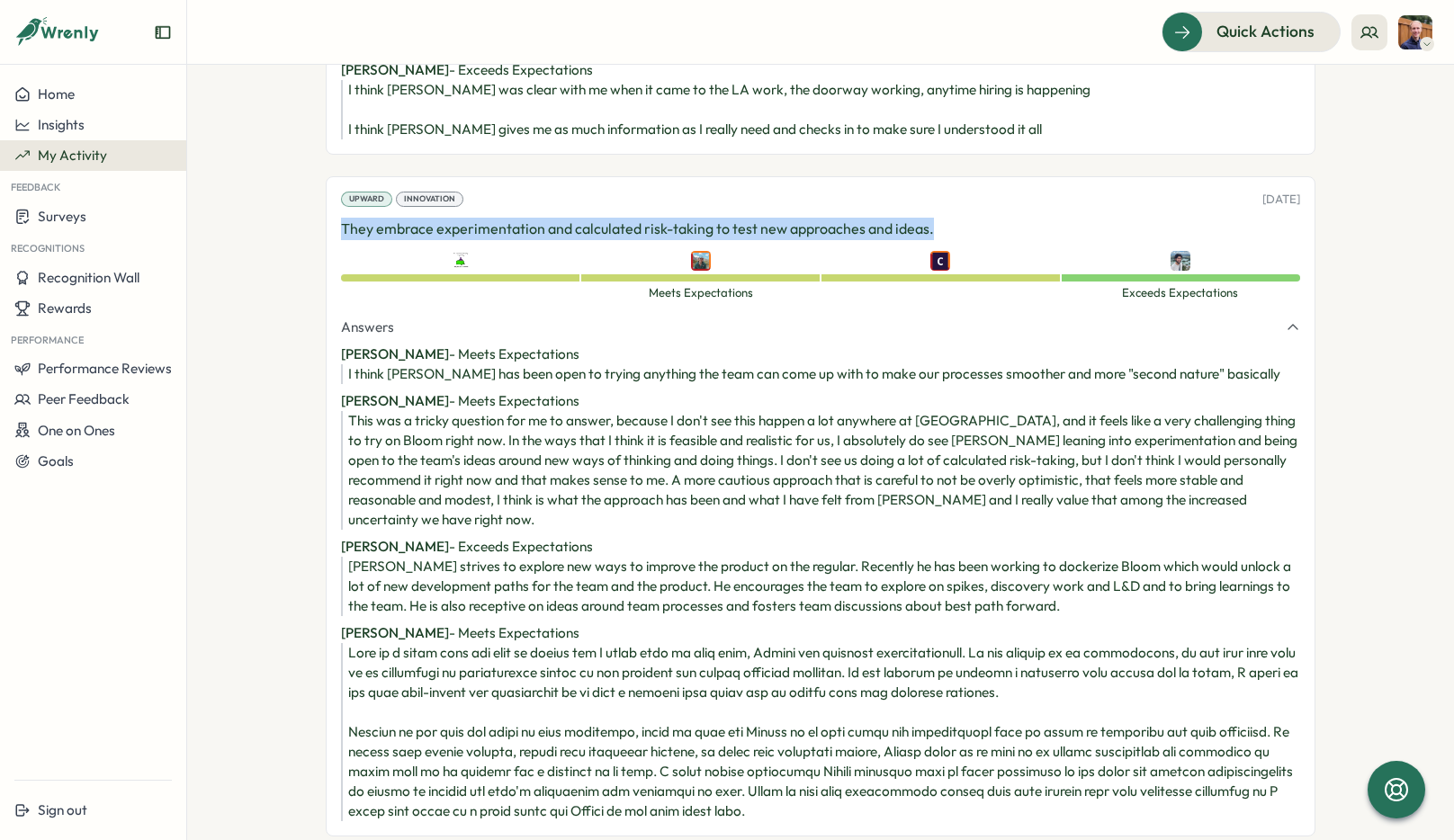
drag, startPoint x: 937, startPoint y: 208, endPoint x: 288, endPoint y: 189, distance: 649.3
click at [286, 190] on section "**********" at bounding box center [820, 452] width 1267 height 776
copy div "[DATE] They embrace experimentation and calculated risk-taking to test new appr…"
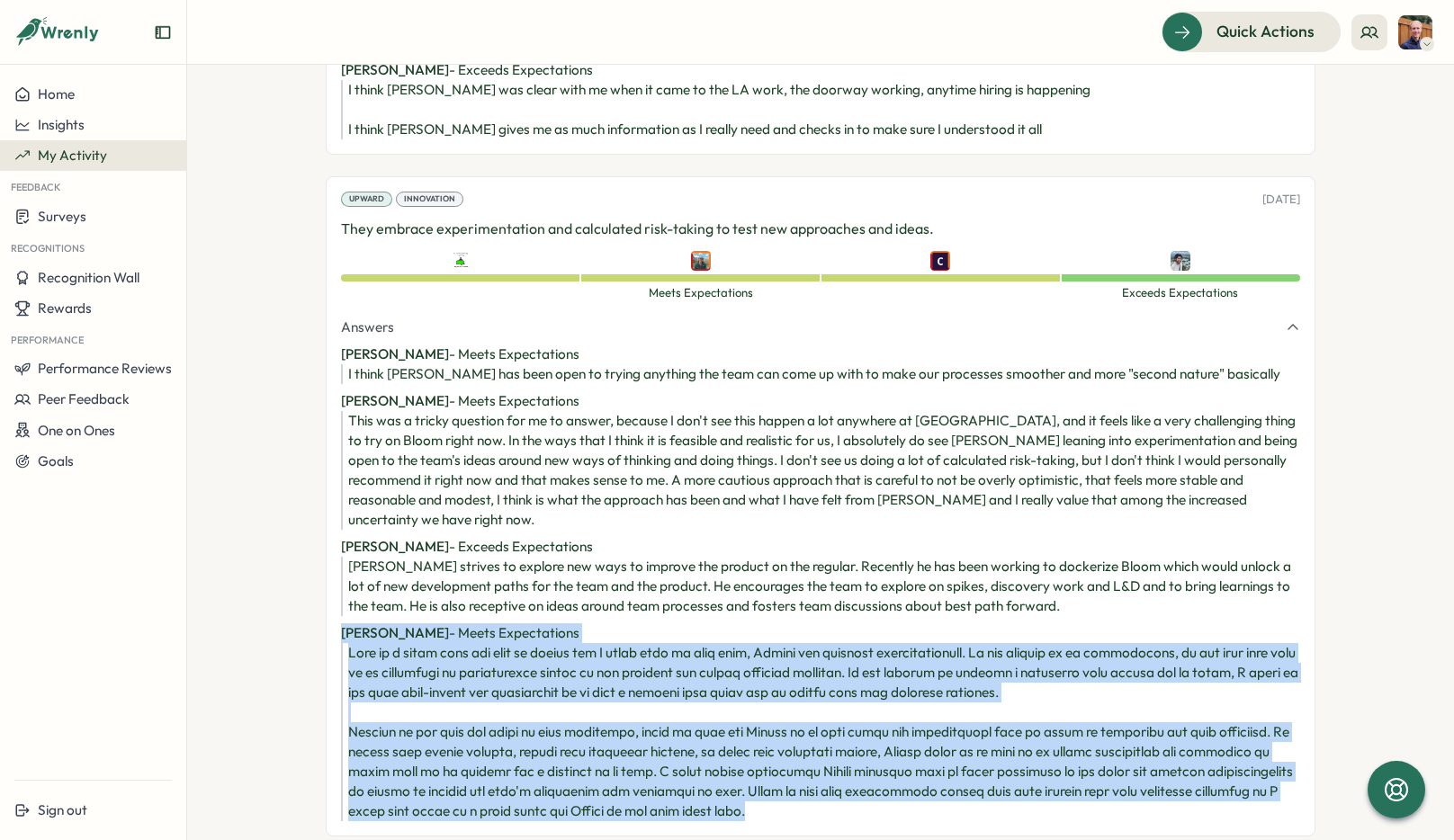
drag, startPoint x: 897, startPoint y: 774, endPoint x: 296, endPoint y: 592, distance: 628.0
click at [296, 592] on section "**********" at bounding box center [820, 452] width 1267 height 776
copy div "[PERSON_NAME] - Meets Expectations This is a topic that has come up before and …"
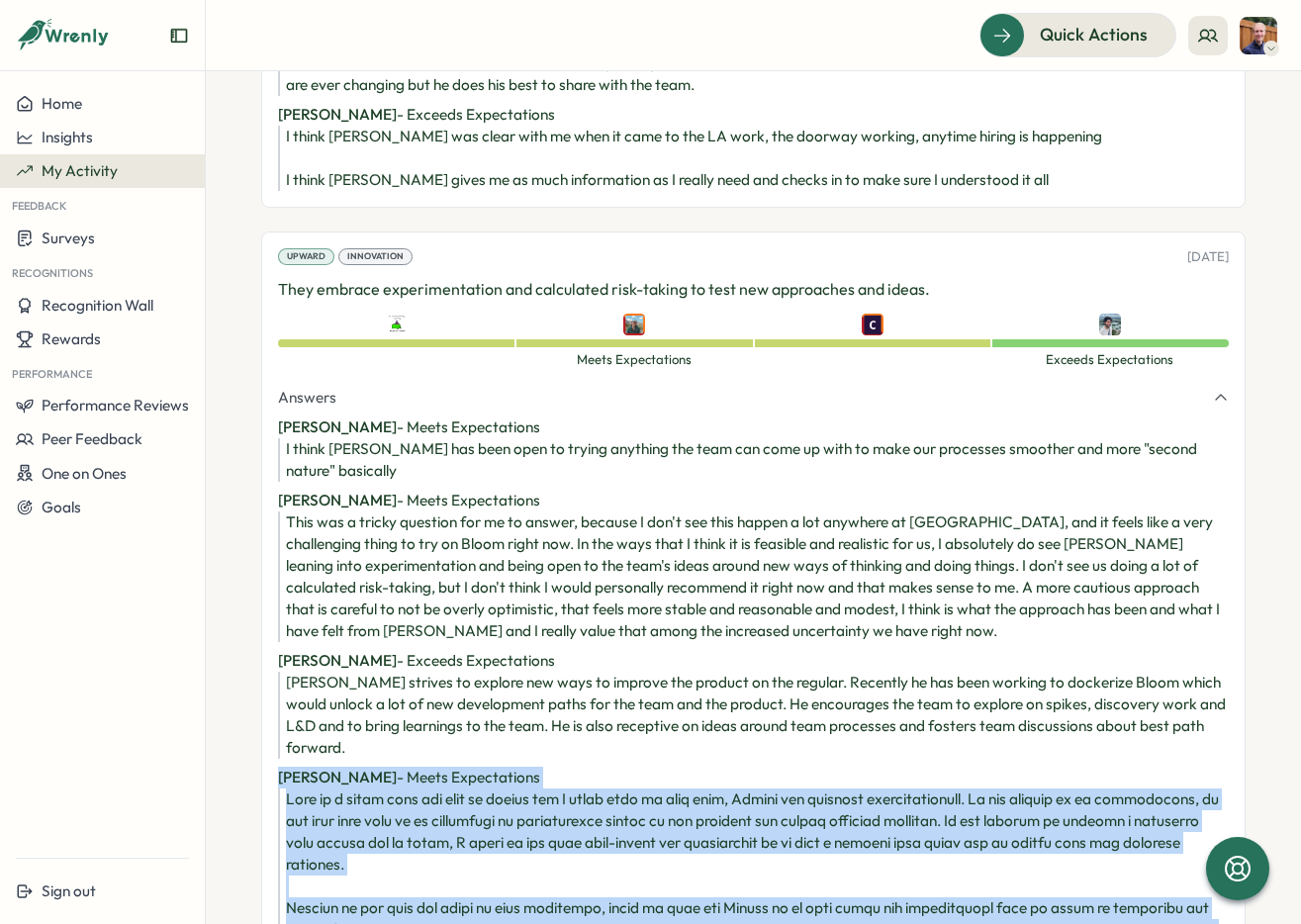
scroll to position [2410, 0]
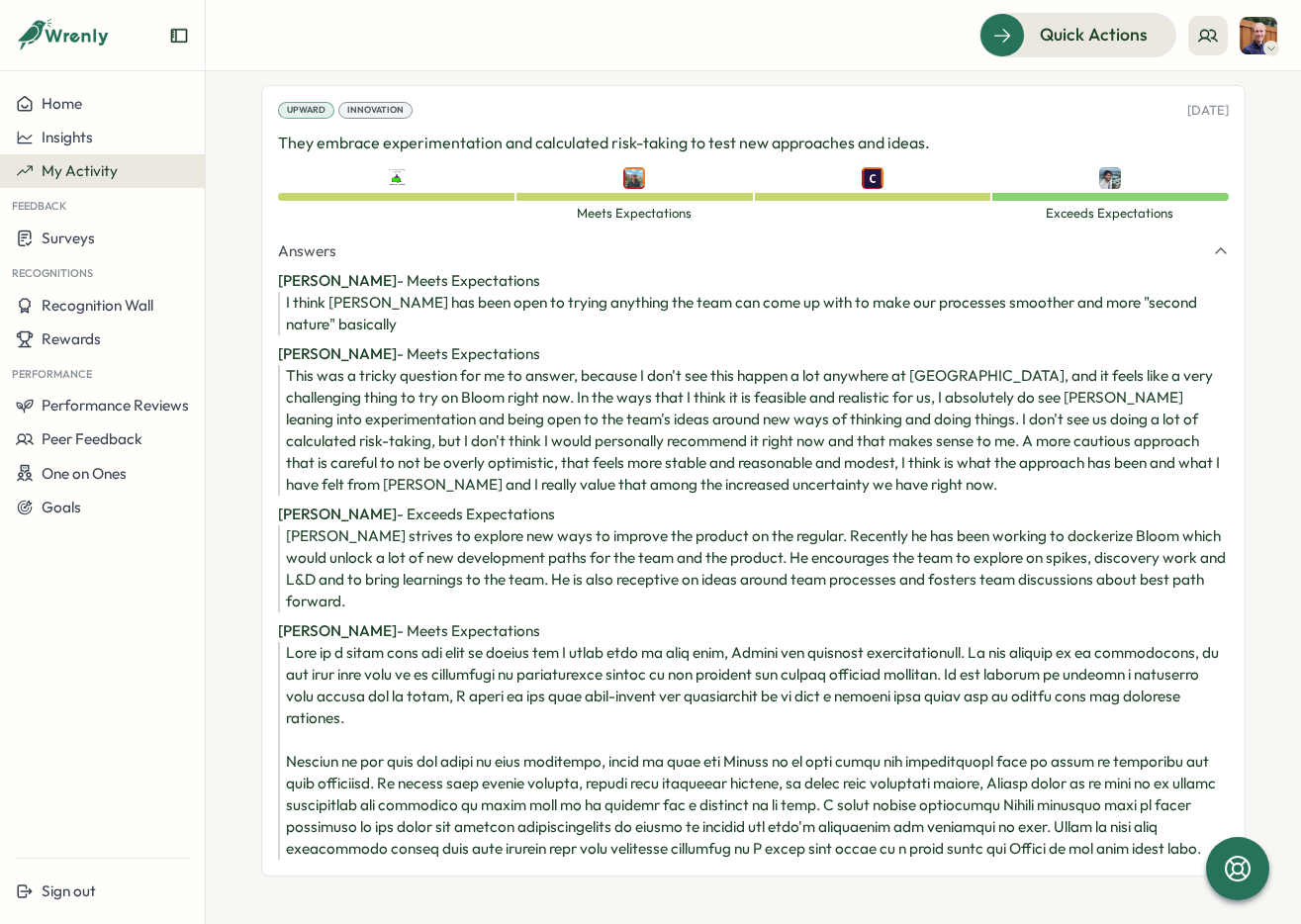
click at [551, 379] on div "This was a tricky question for me to answer, because I don't see this happen a …" at bounding box center [758, 430] width 943 height 131
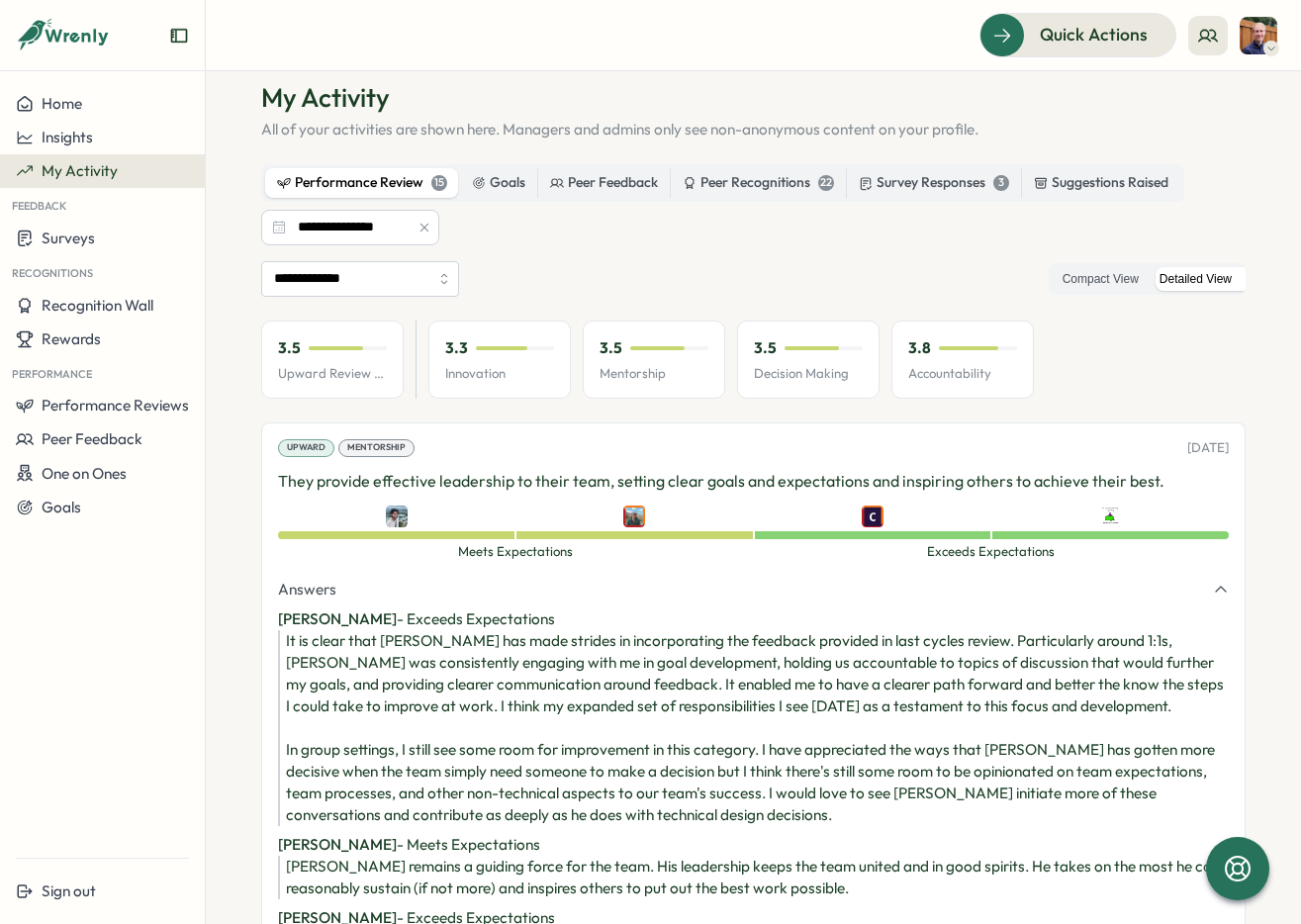
scroll to position [35, 0]
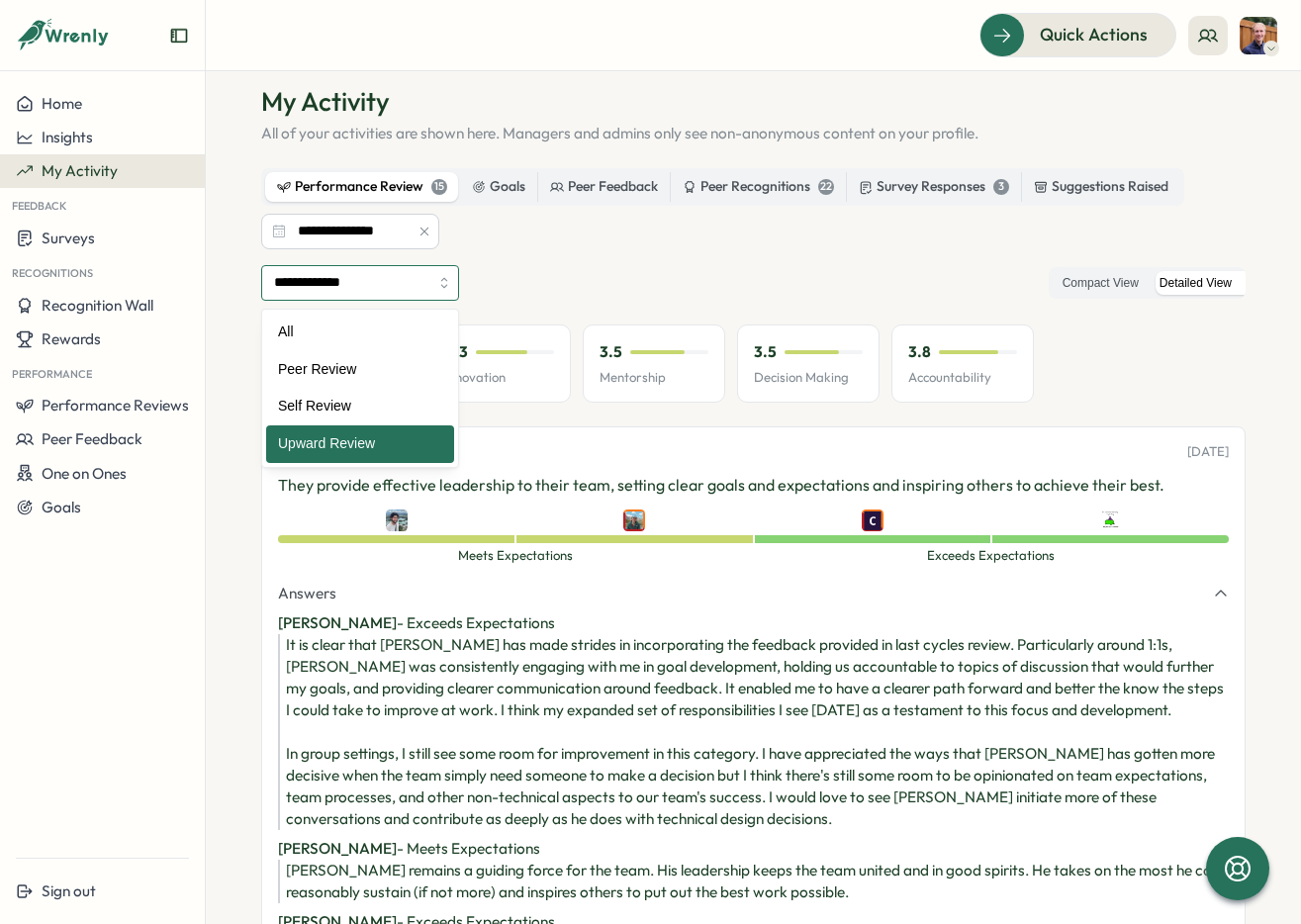
click at [440, 291] on input "**********" at bounding box center [360, 283] width 198 height 36
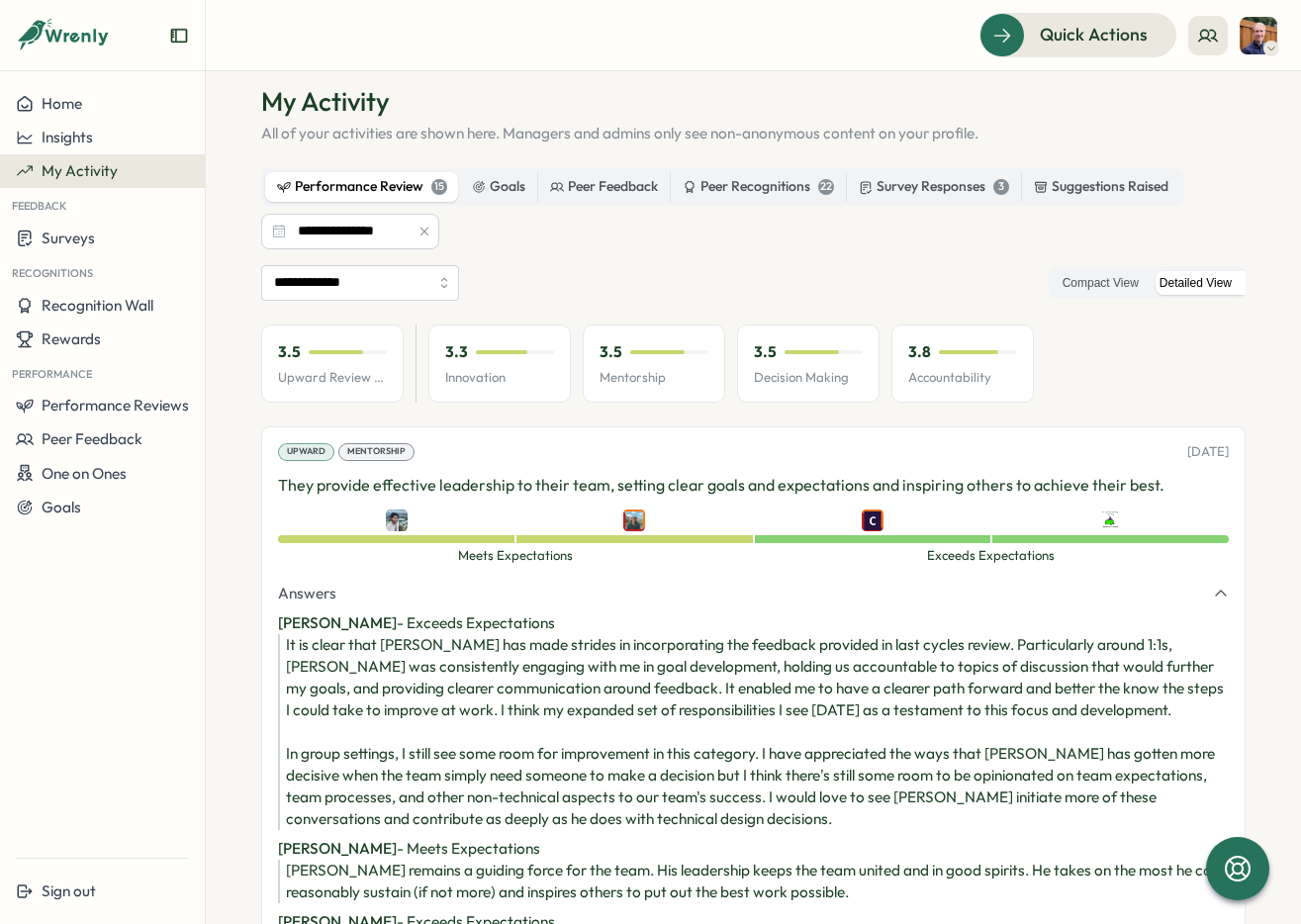
click at [555, 283] on div "**********" at bounding box center [754, 283] width 985 height 36
click at [1047, 196] on div "Suggestions Raised" at bounding box center [1101, 187] width 135 height 22
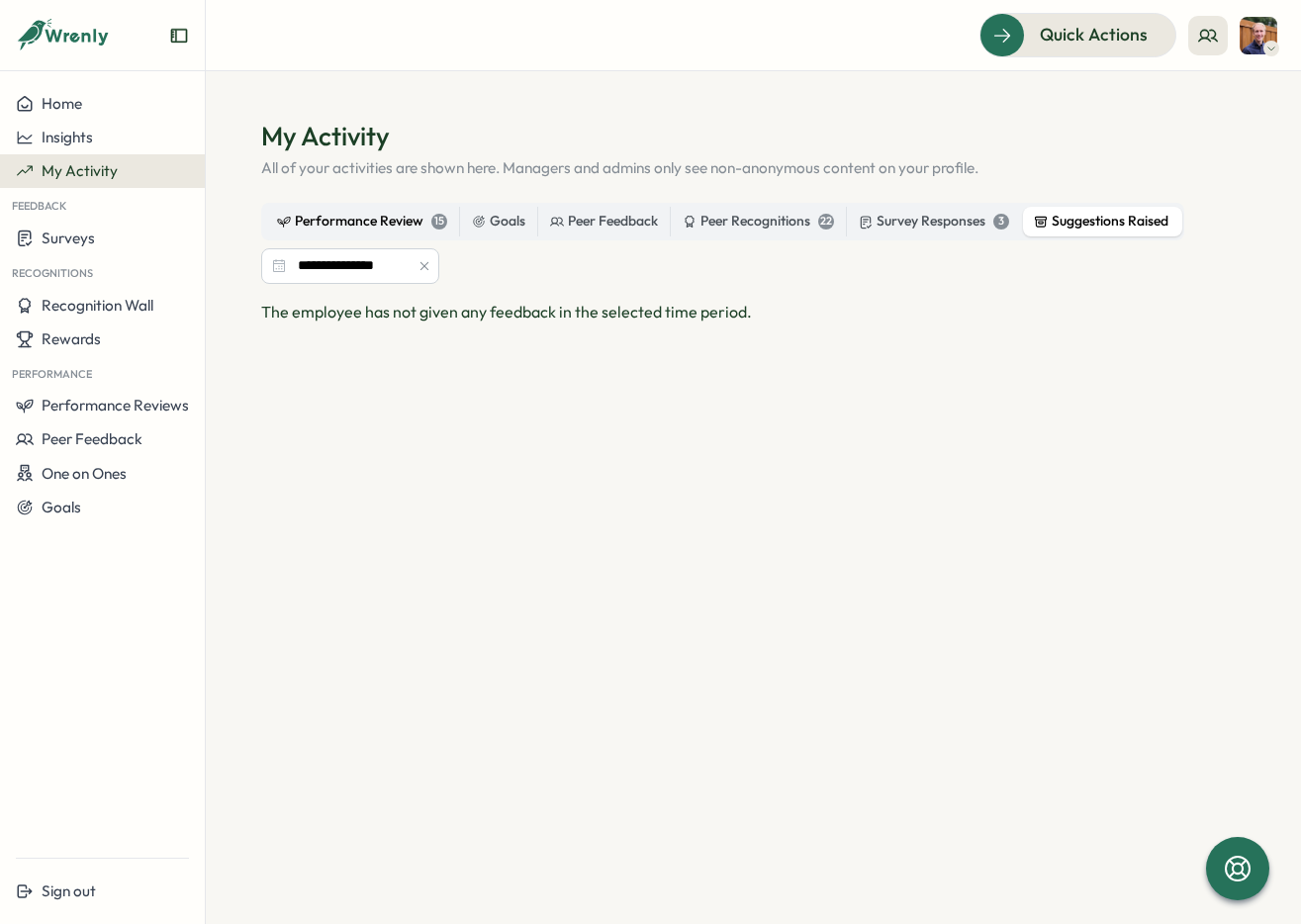
click at [322, 219] on div "Performance Review 15" at bounding box center [362, 221] width 170 height 22
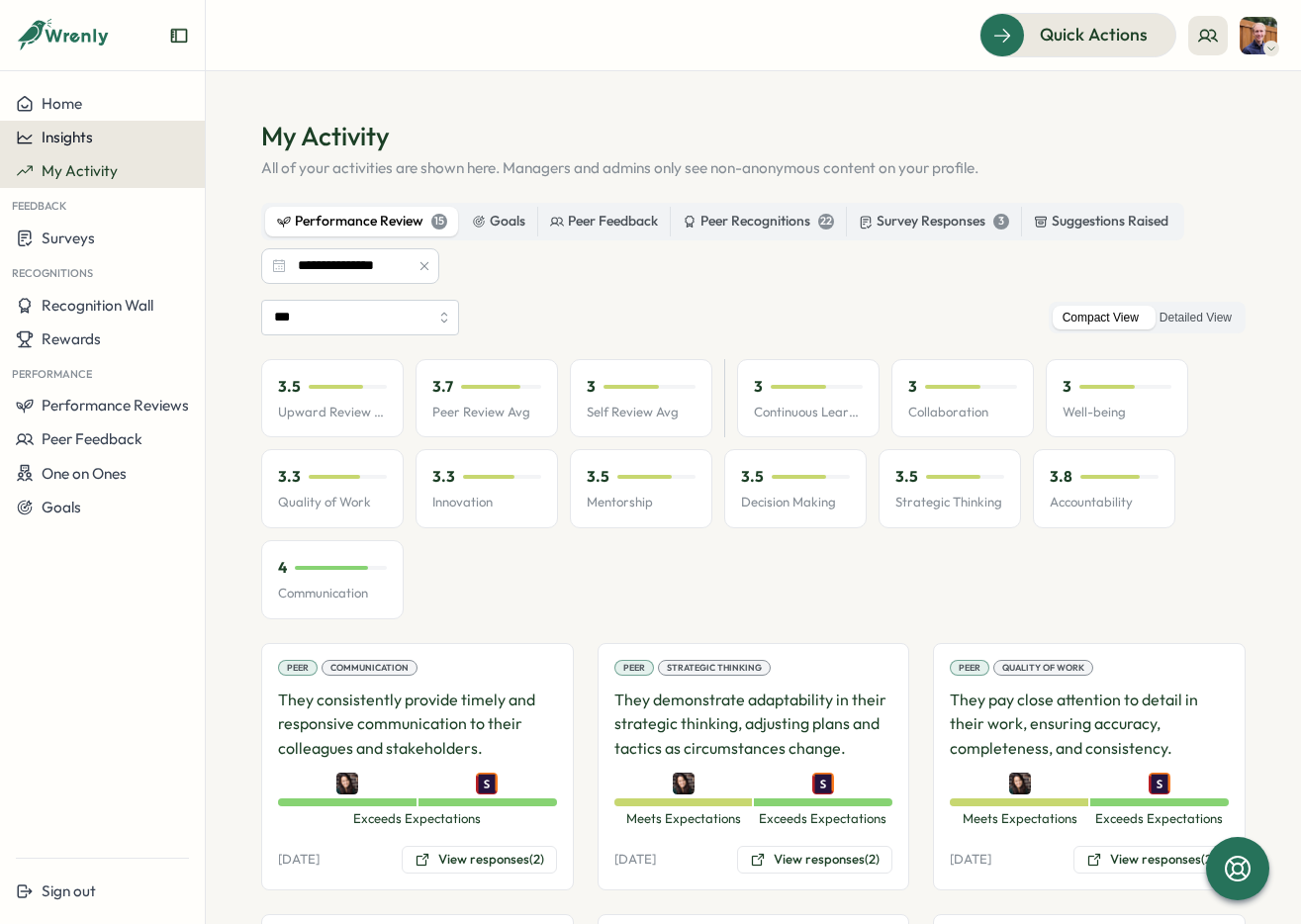
click at [111, 126] on button "Insights" at bounding box center [102, 138] width 204 height 34
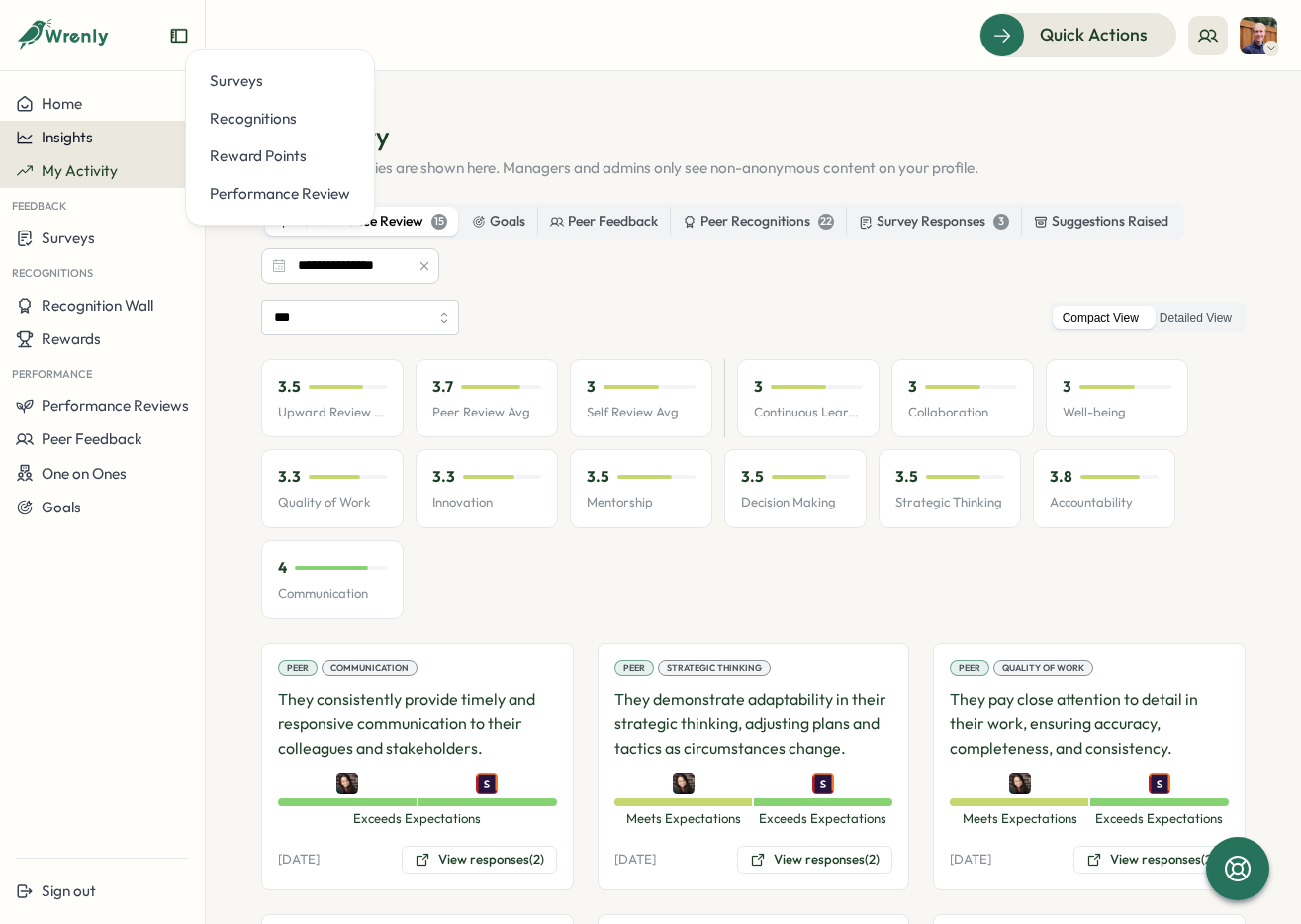
click at [69, 131] on span "Insights" at bounding box center [68, 137] width 52 height 19
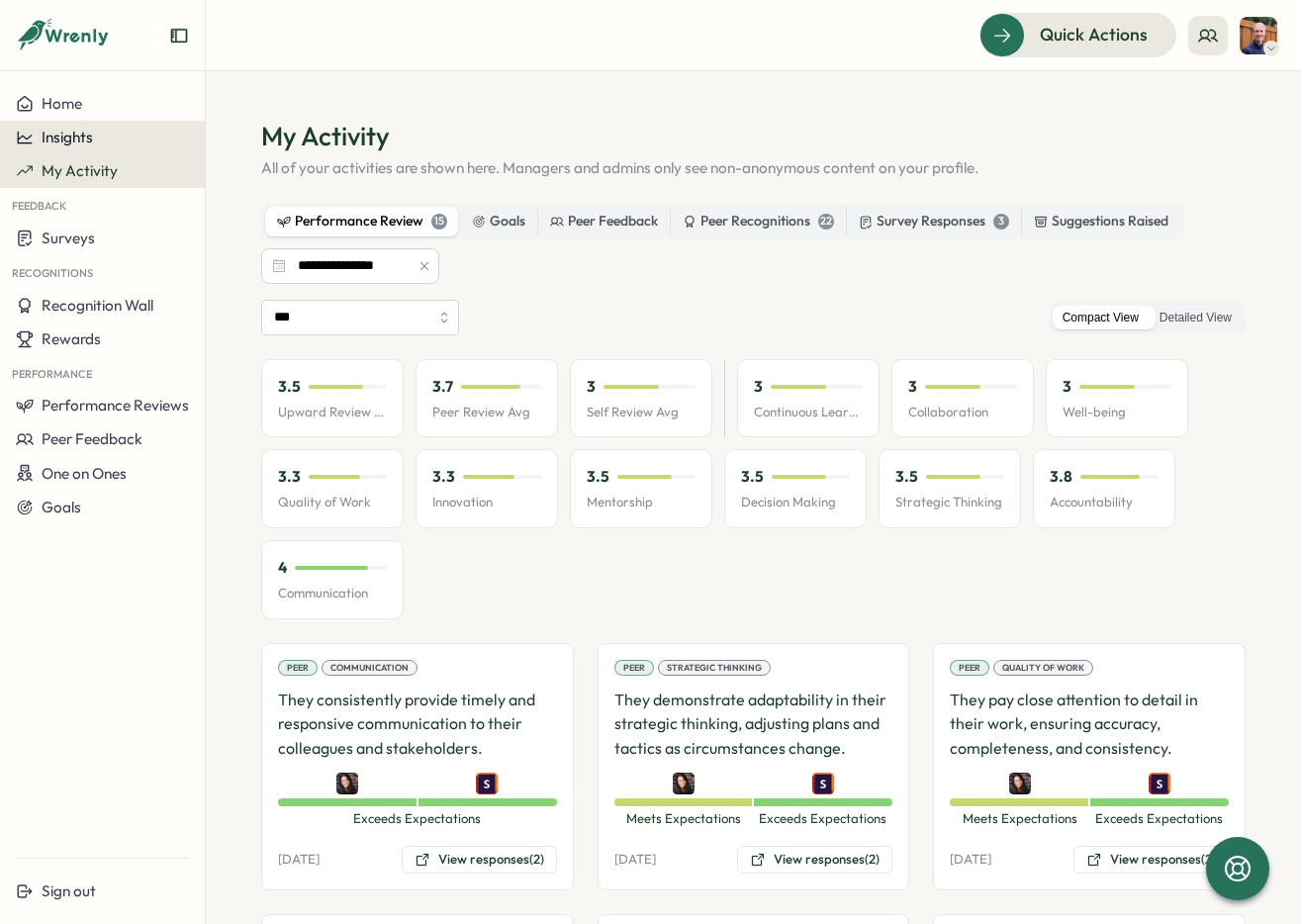
click at [60, 132] on span "Insights" at bounding box center [68, 137] width 52 height 19
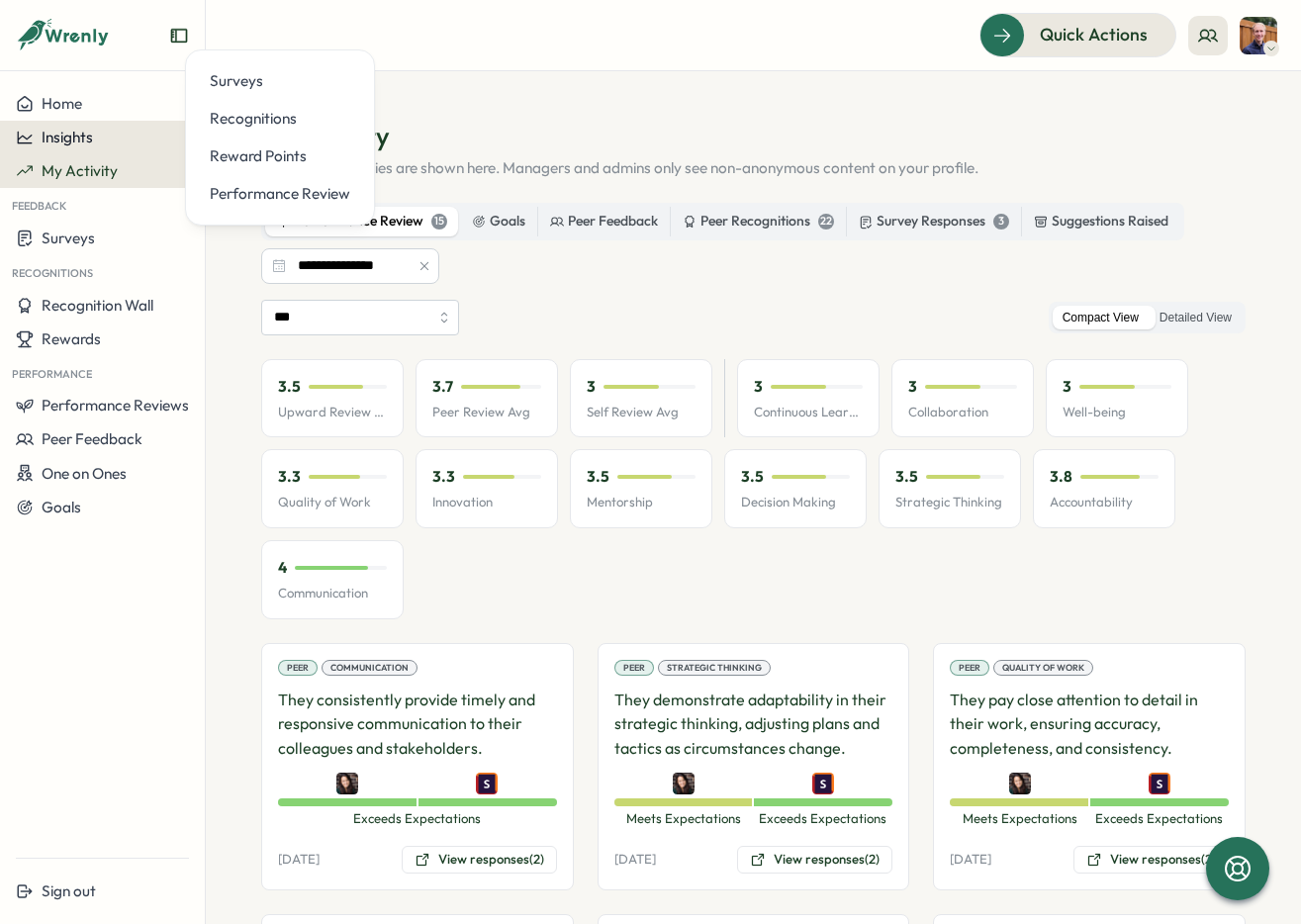
click at [53, 142] on span "Insights" at bounding box center [68, 137] width 52 height 19
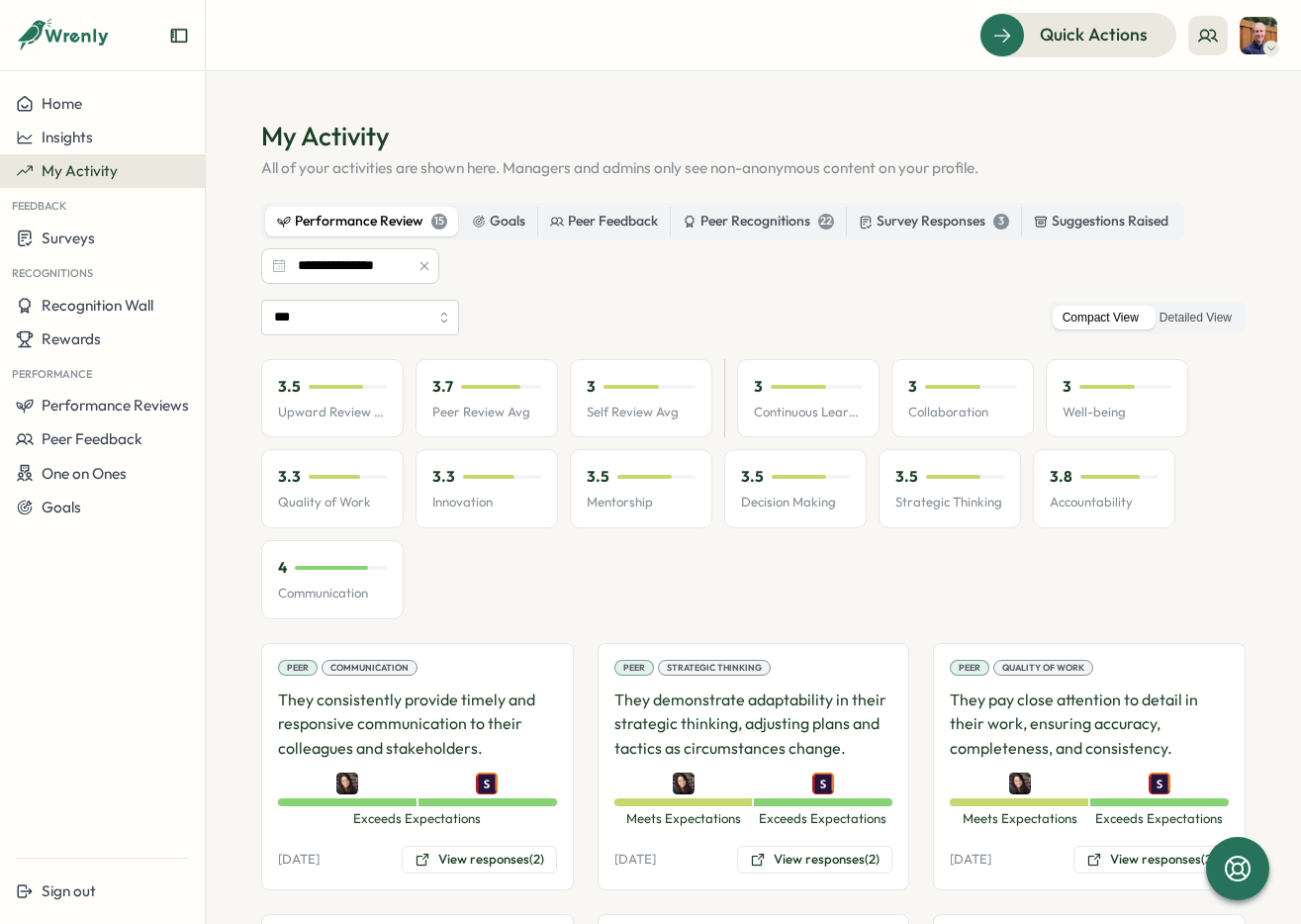
click at [56, 180] on button "My Activity" at bounding box center [102, 171] width 204 height 34
click at [70, 136] on span "Insights" at bounding box center [68, 137] width 52 height 19
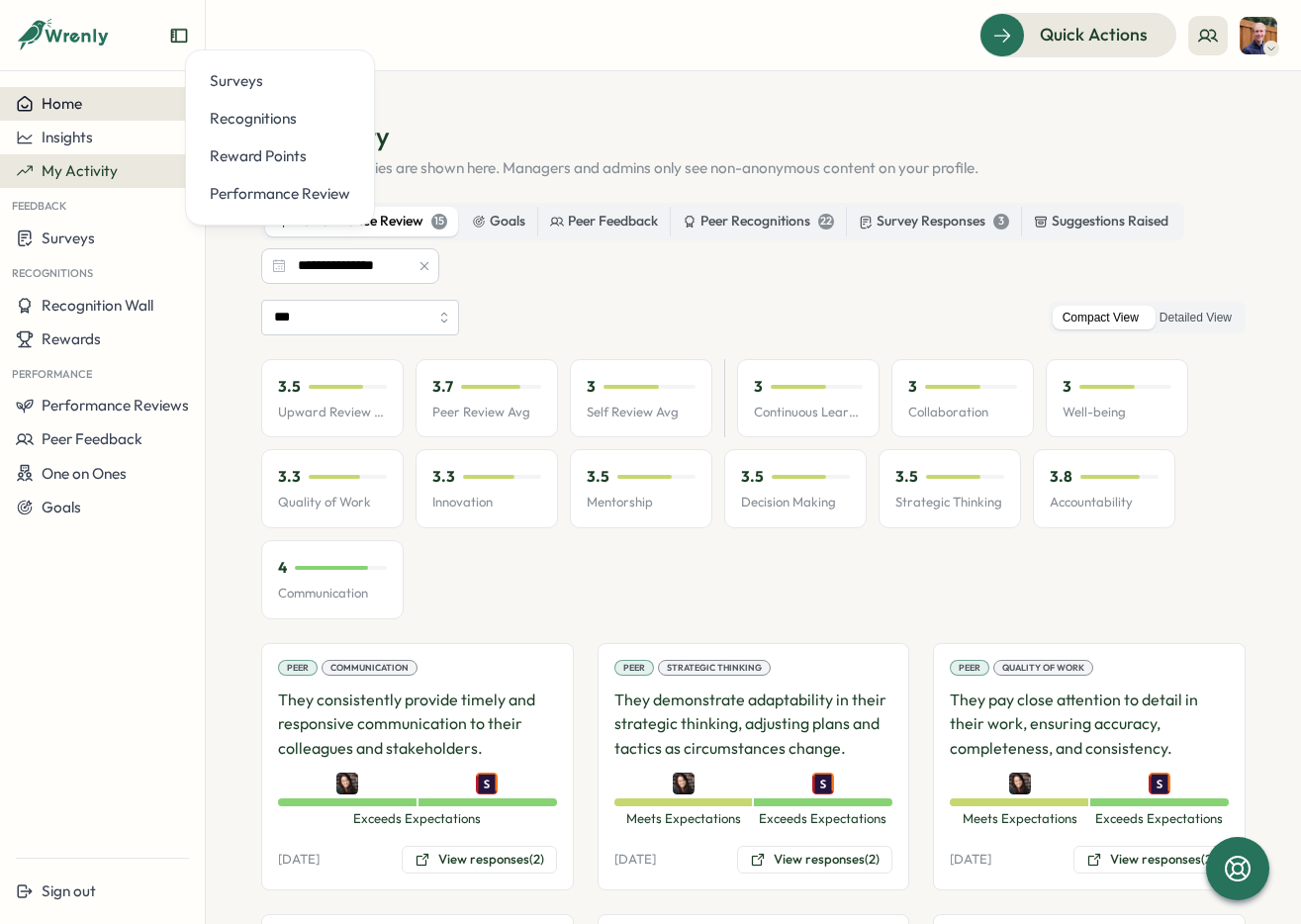
click at [73, 115] on button "Home" at bounding box center [102, 104] width 204 height 34
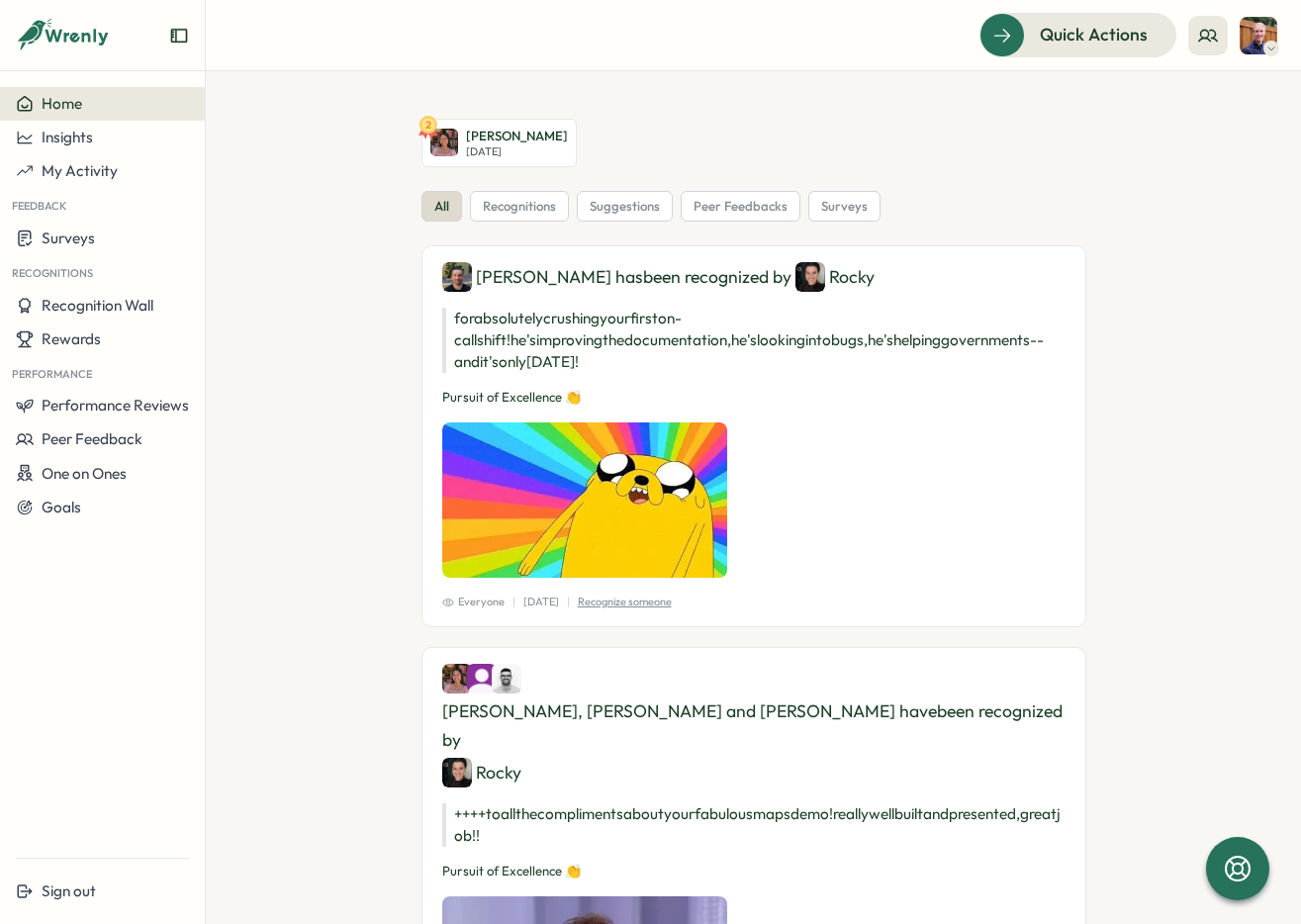
click at [520, 149] on p "[DATE]" at bounding box center [517, 152] width 102 height 13
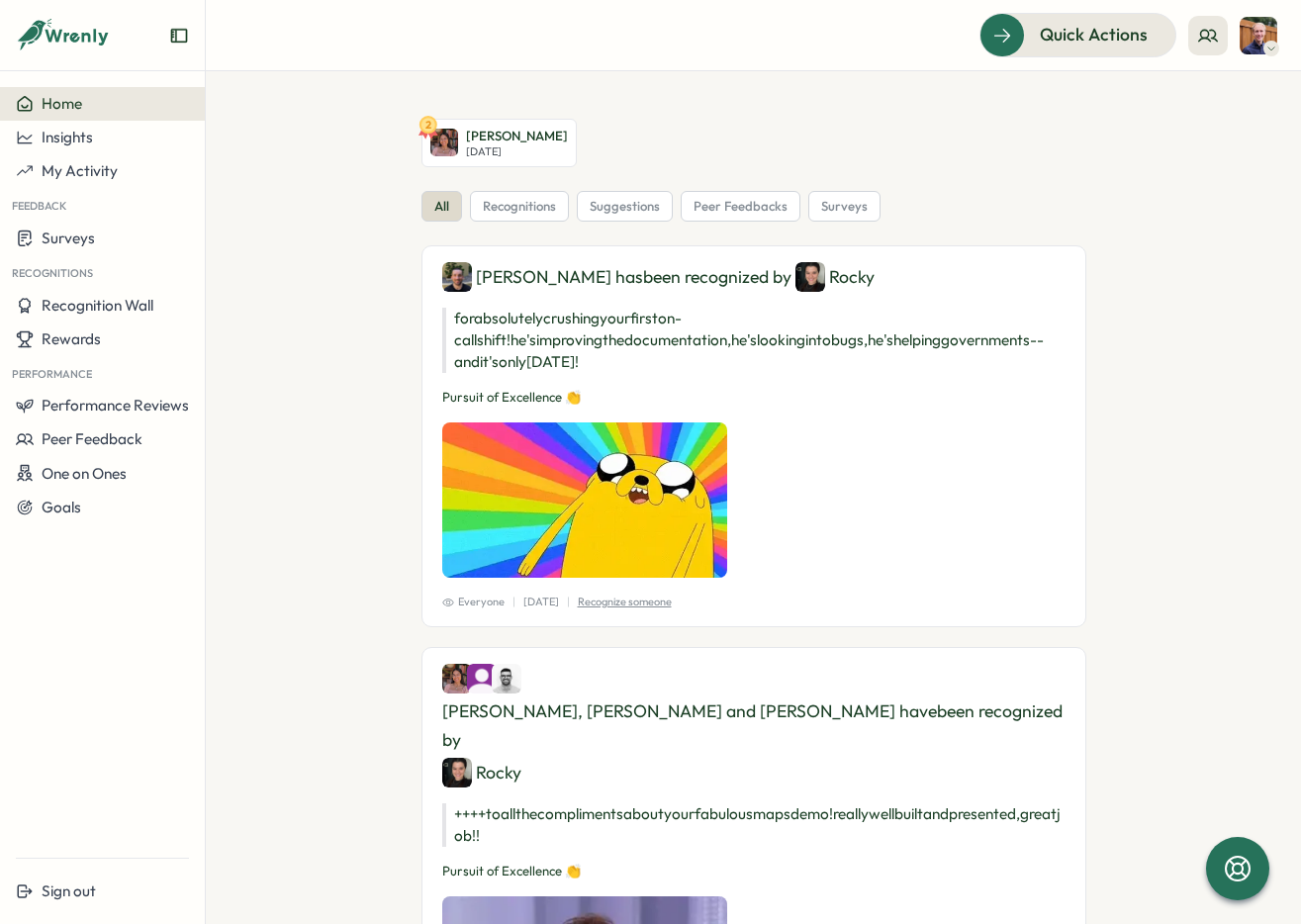
click at [666, 99] on section "2 [PERSON_NAME][DATE] all recognitions suggestions peer feedbacks surveys [PERS…" at bounding box center [753, 497] width 1096 height 853
